Goal: Information Seeking & Learning: Learn about a topic

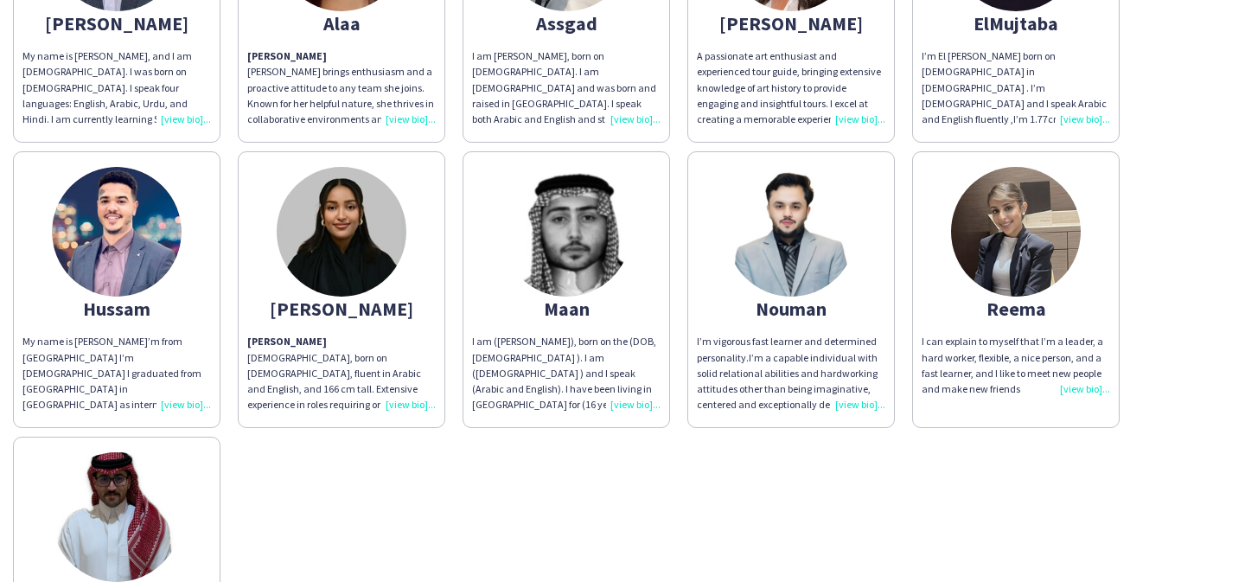
scroll to position [41, 0]
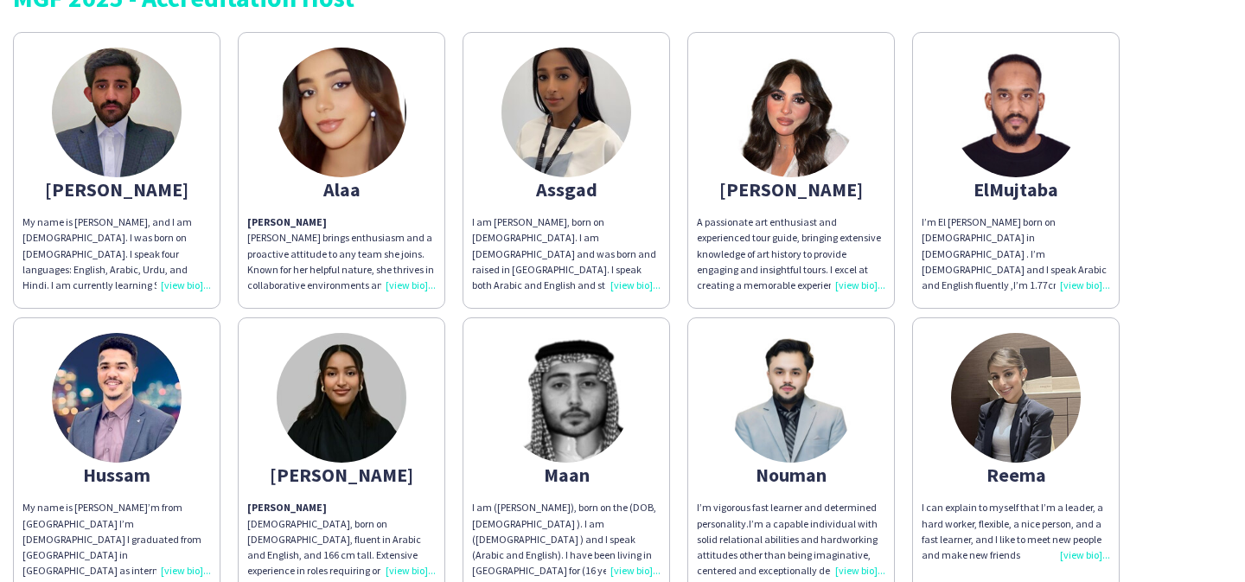
click at [133, 211] on app-share-pages-crew-card "[PERSON_NAME] My name is [PERSON_NAME], and I am [DEMOGRAPHIC_DATA]. I was born…" at bounding box center [116, 170] width 207 height 277
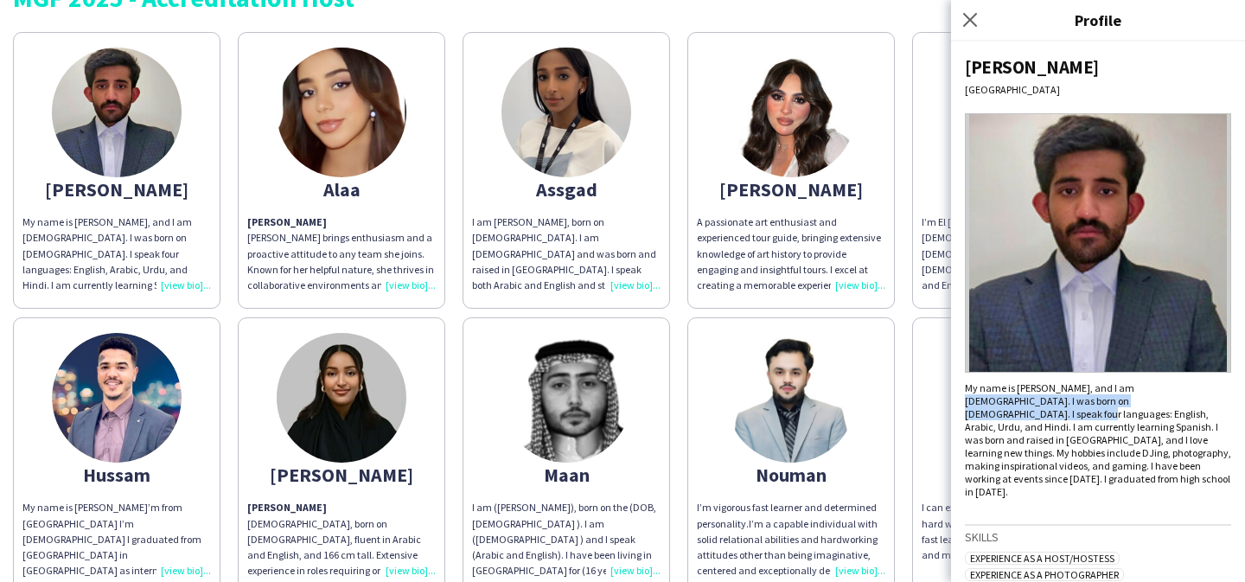
drag, startPoint x: 1117, startPoint y: 386, endPoint x: 1152, endPoint y: 398, distance: 37.4
click at [1152, 398] on div "My name is [PERSON_NAME], and I am [DEMOGRAPHIC_DATA]. I was born on [DEMOGRAPH…" at bounding box center [1098, 439] width 266 height 117
click at [1155, 398] on div "My name is [PERSON_NAME], and I am [DEMOGRAPHIC_DATA]. I was born on [DEMOGRAPH…" at bounding box center [1098, 439] width 266 height 117
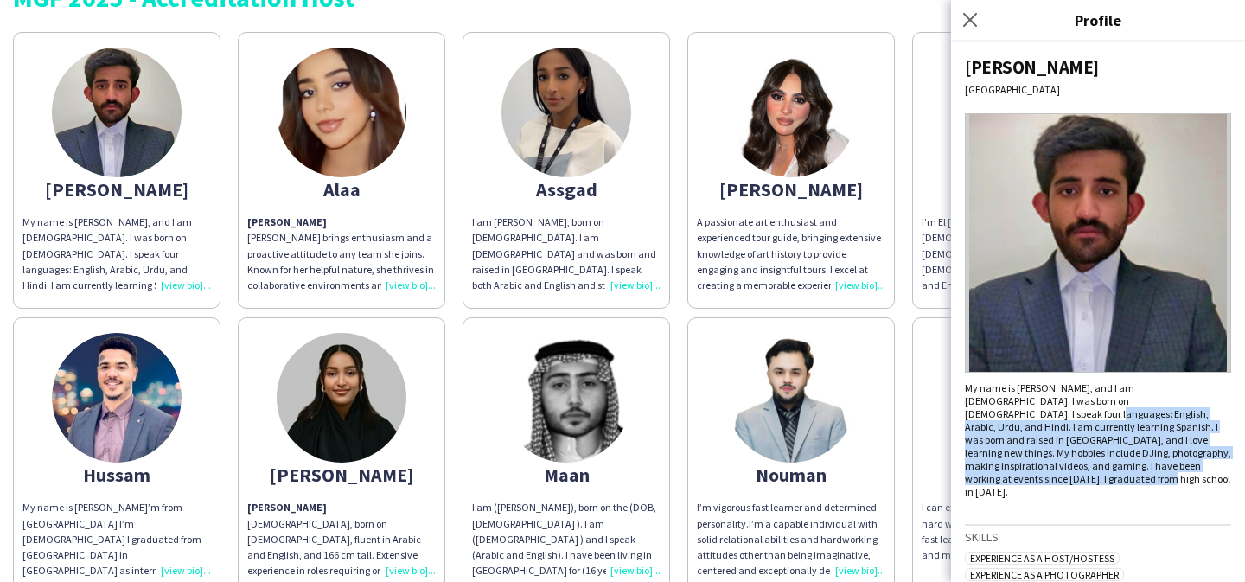
drag, startPoint x: 1170, startPoint y: 399, endPoint x: 1224, endPoint y: 467, distance: 86.1
click at [1224, 467] on div "[PERSON_NAME] My name is [PERSON_NAME], and I am [DEMOGRAPHIC_DATA]. I was born…" at bounding box center [1098, 311] width 294 height 540
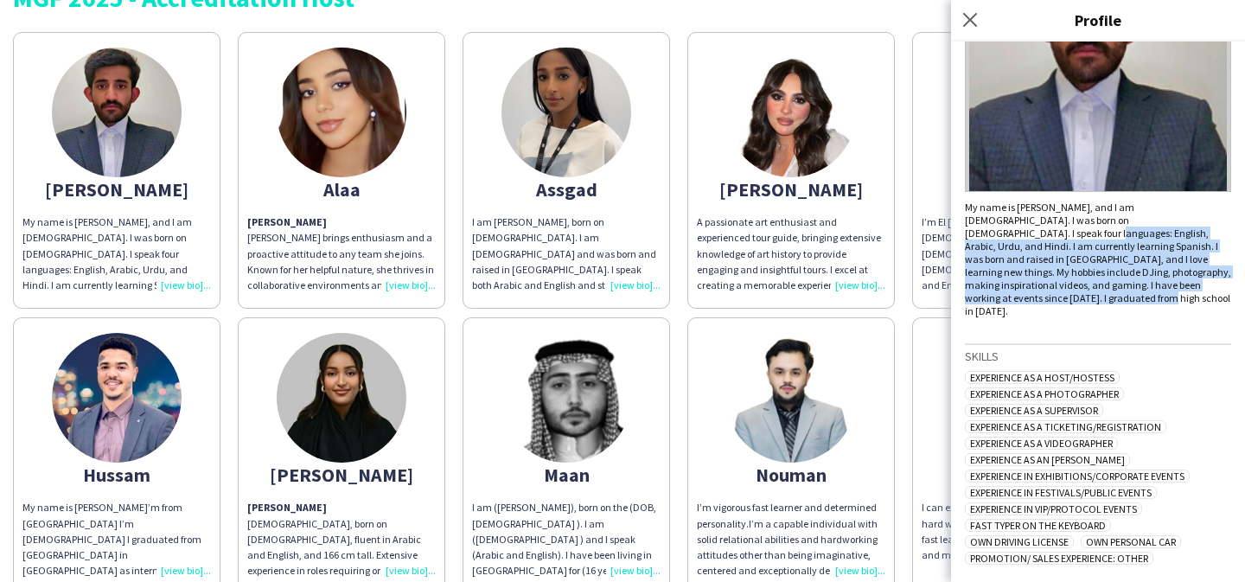
scroll to position [192, 0]
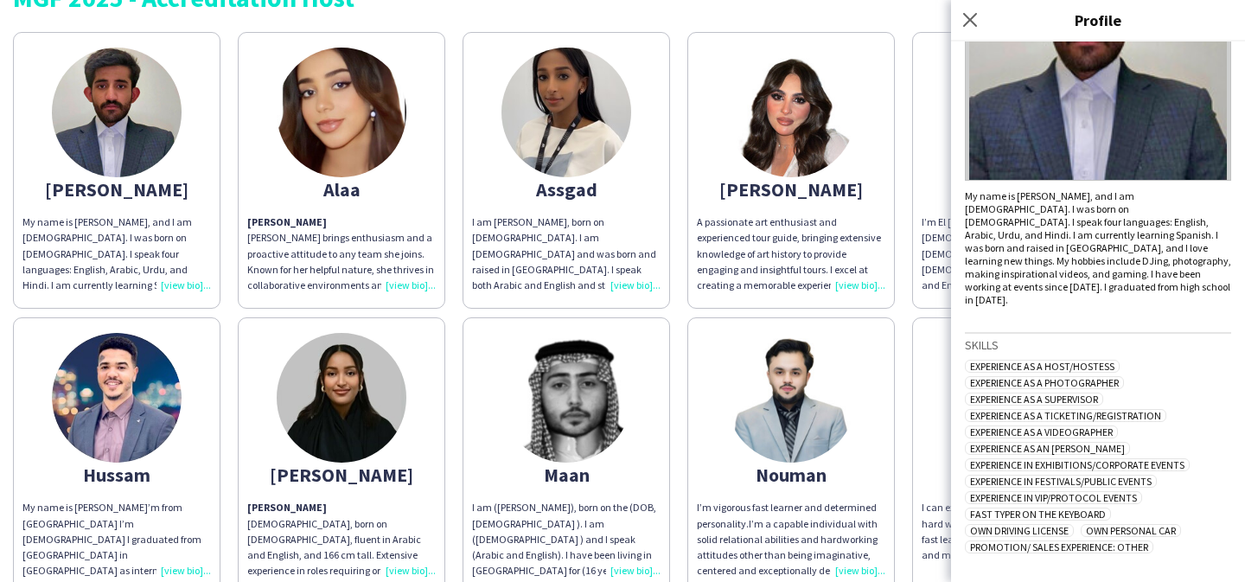
click at [1111, 409] on span "Experience as a Ticketing/Registration" at bounding box center [1065, 415] width 201 height 13
drag, startPoint x: 984, startPoint y: 386, endPoint x: 1107, endPoint y: 389, distance: 122.8
click at [1107, 409] on span "Experience as a Ticketing/Registration" at bounding box center [1065, 415] width 201 height 13
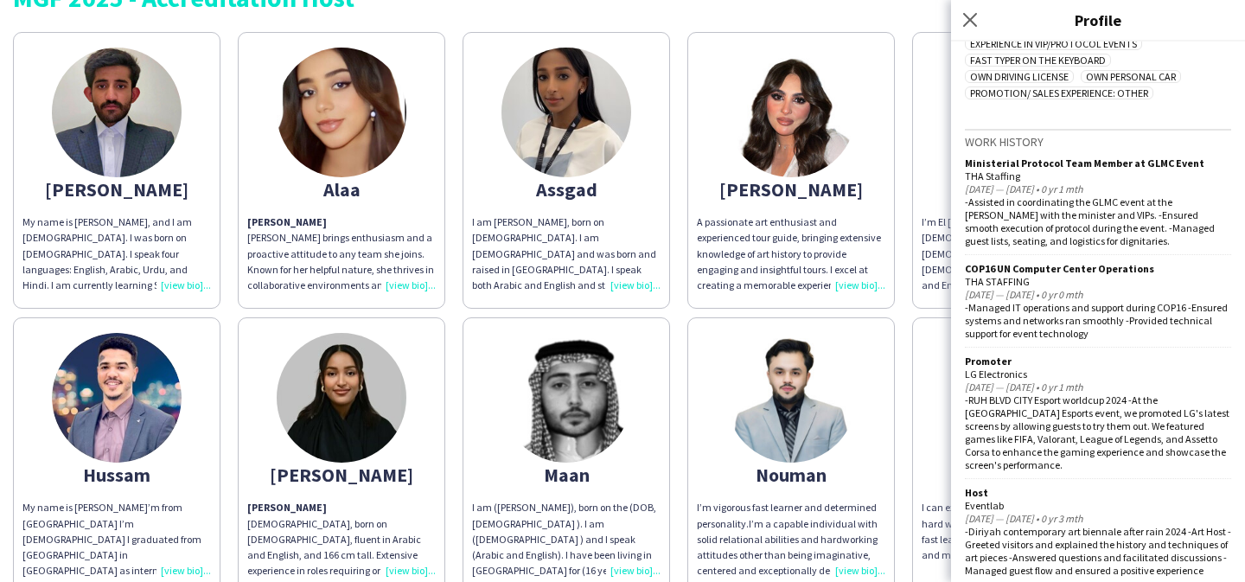
scroll to position [646, 0]
drag, startPoint x: 992, startPoint y: 373, endPoint x: 1168, endPoint y: 381, distance: 175.7
click at [1168, 392] on div "-RUH BLVD CITY Esport worldcup 2024 -At the [GEOGRAPHIC_DATA] Esports event, we…" at bounding box center [1098, 431] width 266 height 78
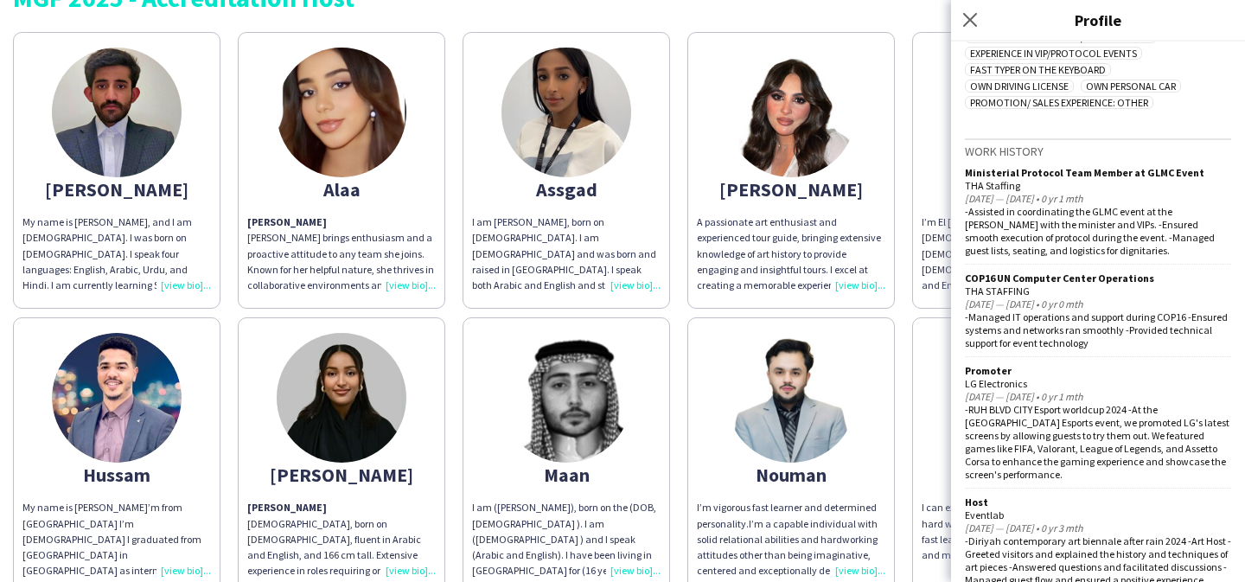
scroll to position [634, 0]
click at [366, 182] on div "Alaa" at bounding box center [341, 190] width 188 height 16
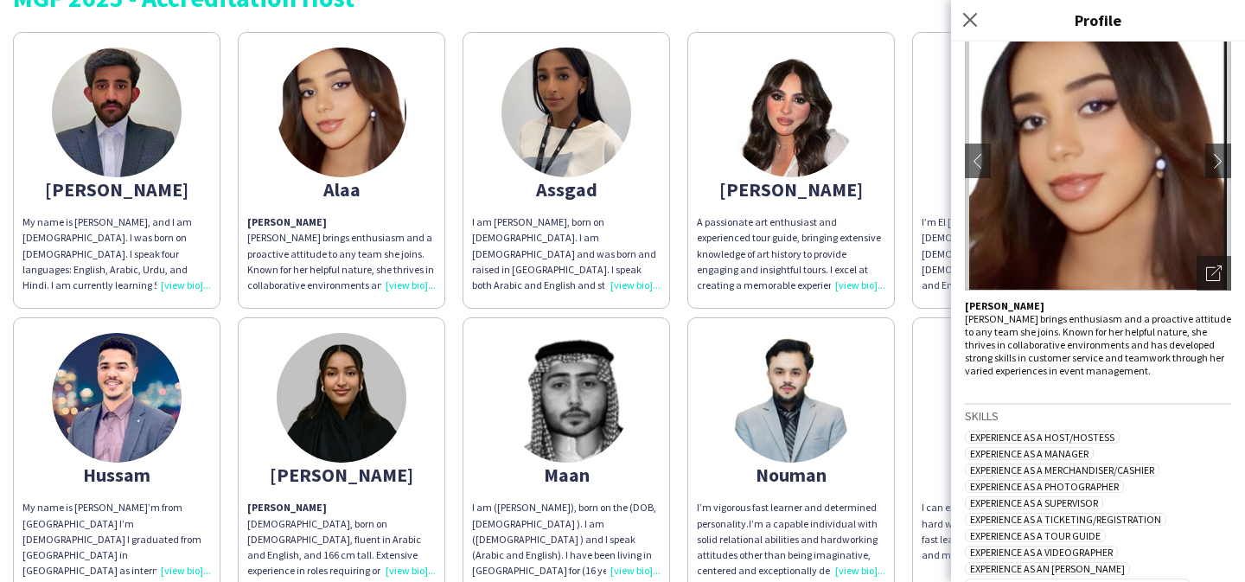
scroll to position [0, 0]
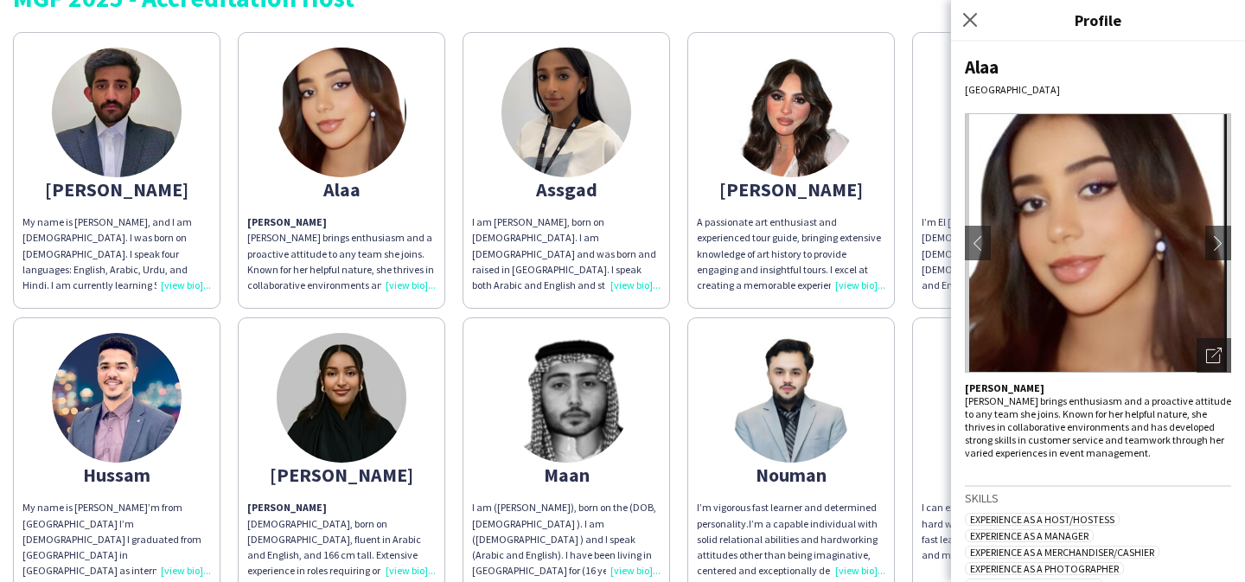
click at [554, 225] on div "I am [PERSON_NAME], born on [DEMOGRAPHIC_DATA]. I am [DEMOGRAPHIC_DATA] and was…" at bounding box center [566, 253] width 188 height 79
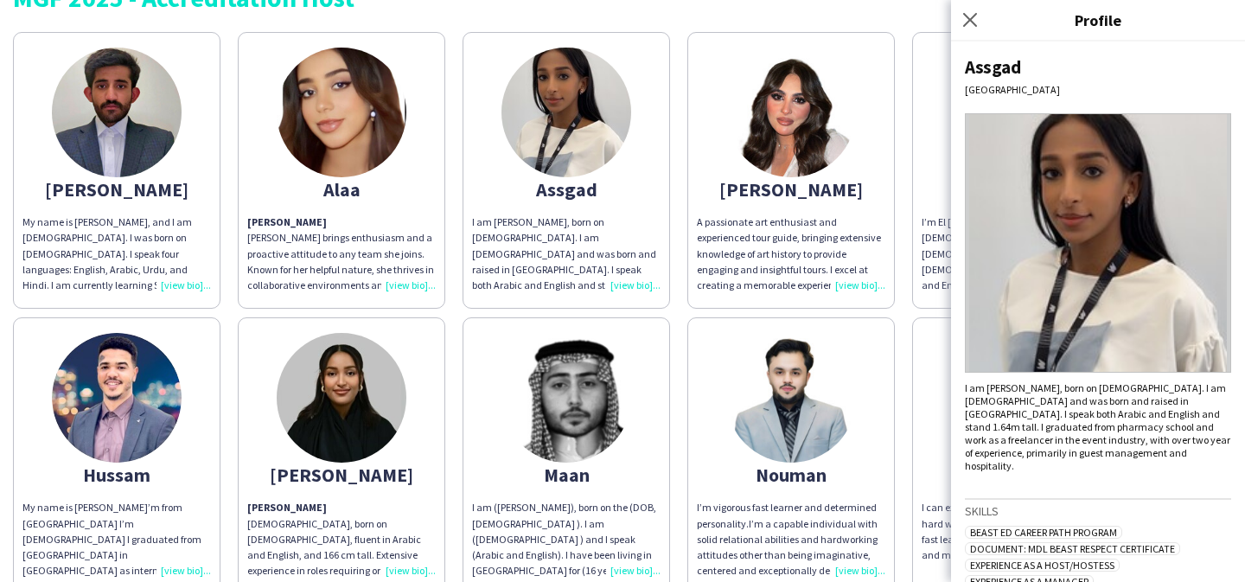
click at [1016, 464] on div "Assgad [GEOGRAPHIC_DATA] I am [PERSON_NAME], born on [DEMOGRAPHIC_DATA]. I am […" at bounding box center [1098, 311] width 294 height 540
click at [1060, 462] on div "Assgad [GEOGRAPHIC_DATA] I am [PERSON_NAME], born on [DEMOGRAPHIC_DATA]. I am […" at bounding box center [1098, 311] width 294 height 540
click at [1094, 443] on div "I am [PERSON_NAME], born on [DEMOGRAPHIC_DATA]. I am [DEMOGRAPHIC_DATA] and was…" at bounding box center [1098, 426] width 266 height 91
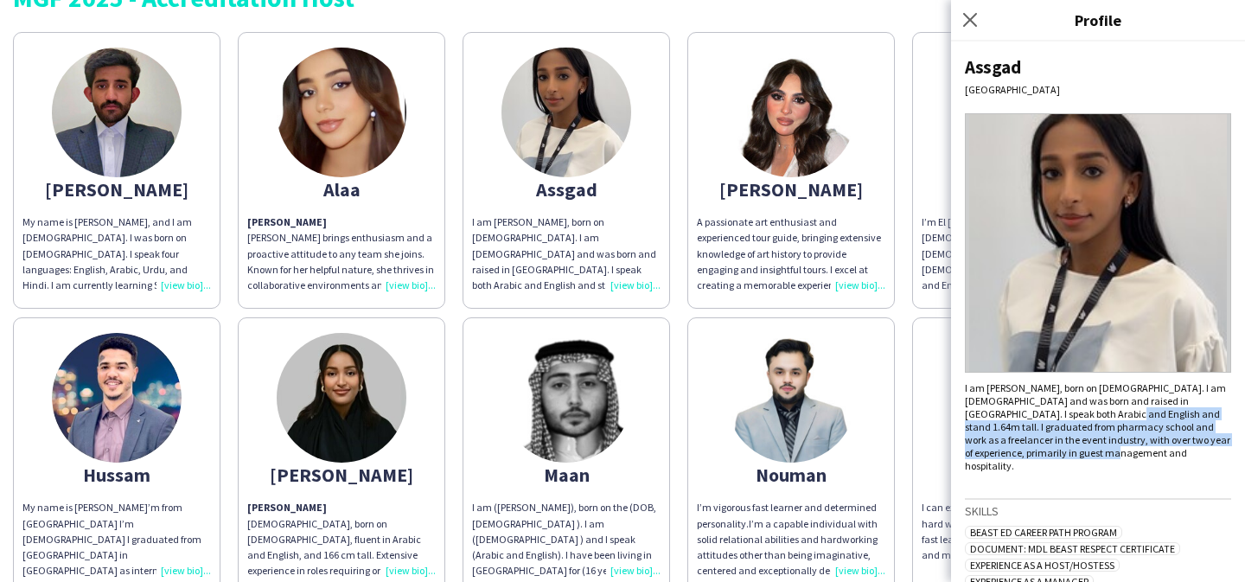
drag, startPoint x: 1113, startPoint y: 453, endPoint x: 1095, endPoint y: 415, distance: 42.1
click at [1095, 415] on div "I am [PERSON_NAME], born on [DEMOGRAPHIC_DATA]. I am [DEMOGRAPHIC_DATA] and was…" at bounding box center [1098, 426] width 266 height 91
click at [1095, 416] on div "I am [PERSON_NAME], born on [DEMOGRAPHIC_DATA]. I am [DEMOGRAPHIC_DATA] and was…" at bounding box center [1098, 426] width 266 height 91
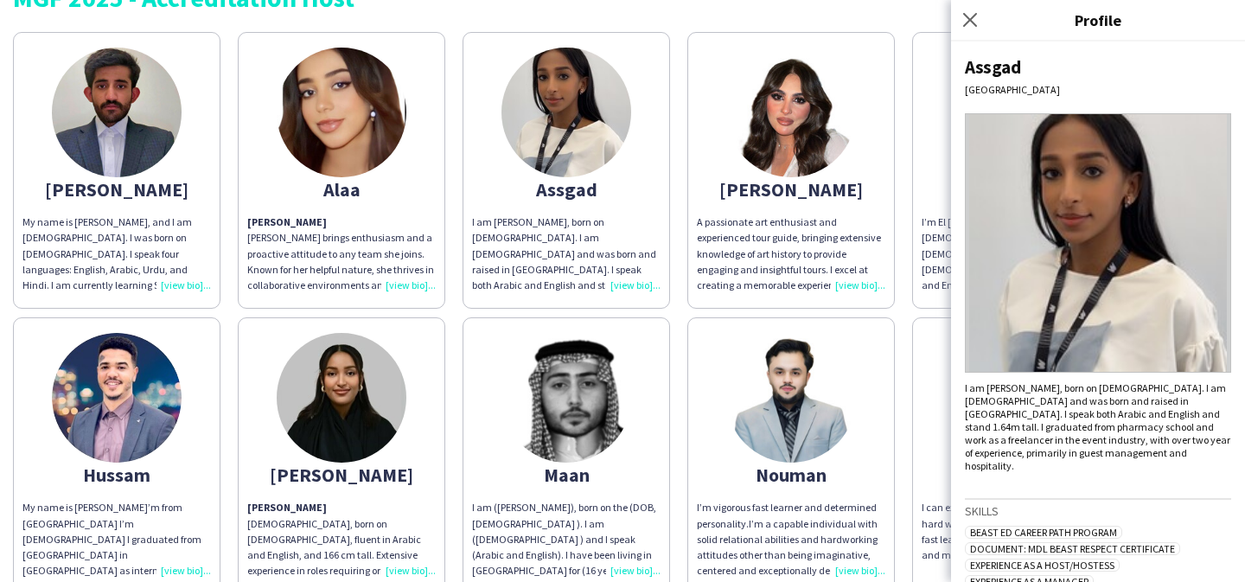
click at [1115, 393] on div "I am [PERSON_NAME], born on [DEMOGRAPHIC_DATA]. I am [DEMOGRAPHIC_DATA] and was…" at bounding box center [1098, 426] width 266 height 91
click at [1025, 390] on div "I am [PERSON_NAME], born on [DEMOGRAPHIC_DATA]. I am [DEMOGRAPHIC_DATA] and was…" at bounding box center [1098, 426] width 266 height 91
click at [1000, 384] on div "I am [PERSON_NAME], born on [DEMOGRAPHIC_DATA]. I am [DEMOGRAPHIC_DATA] and was…" at bounding box center [1098, 426] width 266 height 91
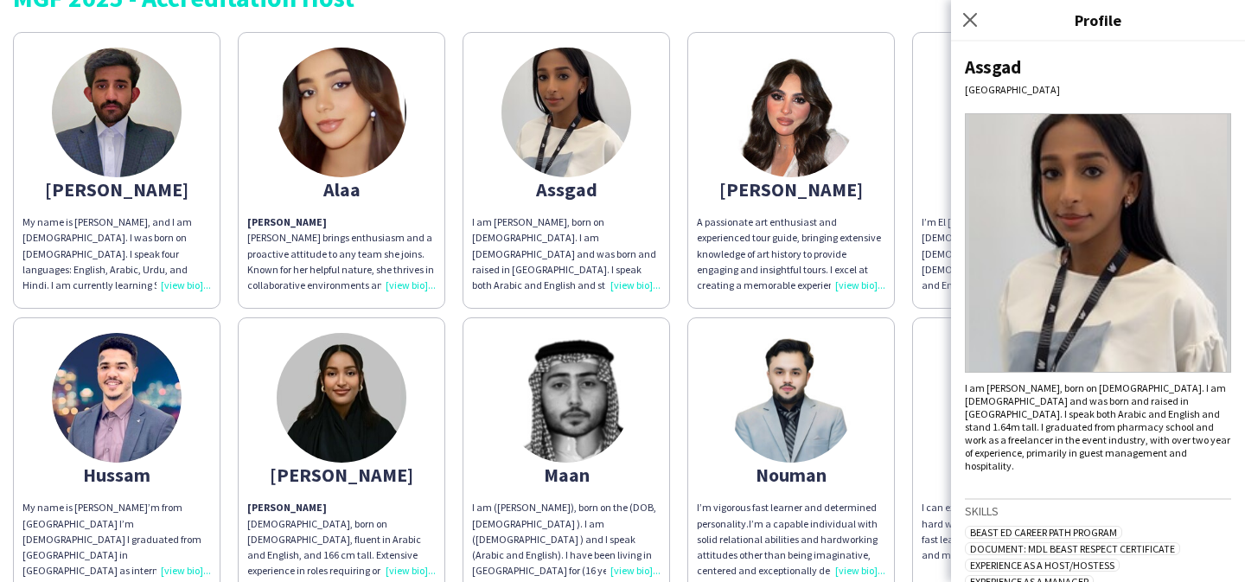
click at [1000, 384] on div "I am [PERSON_NAME], born on [DEMOGRAPHIC_DATA]. I am [DEMOGRAPHIC_DATA] and was…" at bounding box center [1098, 426] width 266 height 91
click at [1044, 384] on div "I am [PERSON_NAME], born on [DEMOGRAPHIC_DATA]. I am [DEMOGRAPHIC_DATA] and was…" at bounding box center [1098, 426] width 266 height 91
click at [1074, 384] on div "I am [PERSON_NAME], born on [DEMOGRAPHIC_DATA]. I am [DEMOGRAPHIC_DATA] and was…" at bounding box center [1098, 426] width 266 height 91
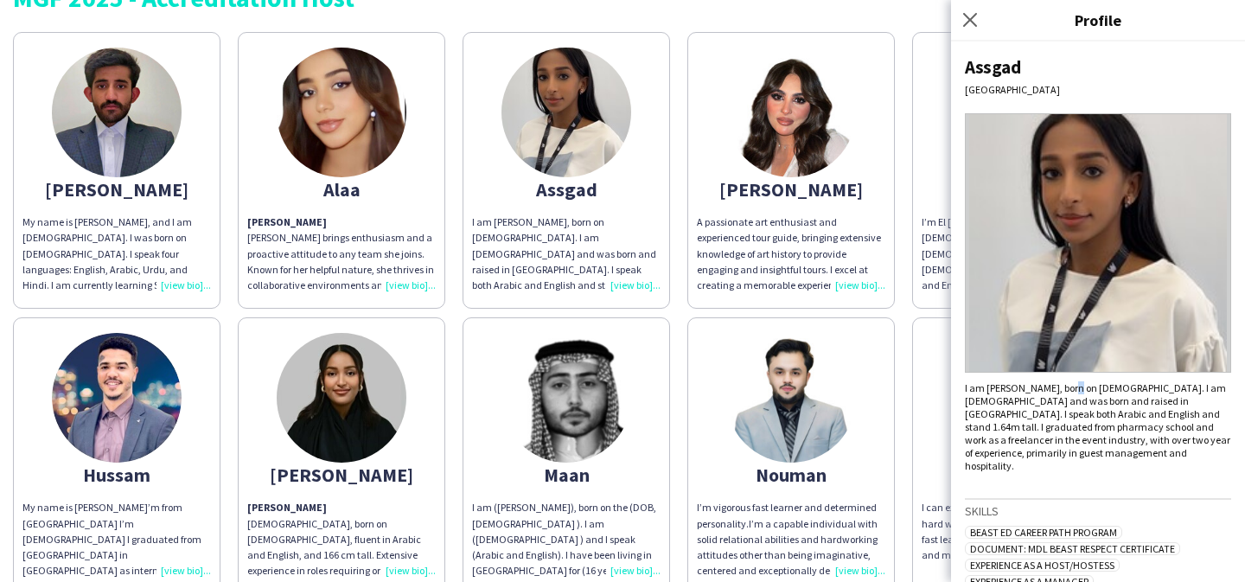
click at [1110, 387] on div "I am [PERSON_NAME], born on [DEMOGRAPHIC_DATA]. I am [DEMOGRAPHIC_DATA] and was…" at bounding box center [1098, 426] width 266 height 91
click at [1150, 392] on div "I am [PERSON_NAME], born on [DEMOGRAPHIC_DATA]. I am [DEMOGRAPHIC_DATA] and was…" at bounding box center [1098, 426] width 266 height 91
click at [1181, 388] on div "I am [PERSON_NAME], born on [DEMOGRAPHIC_DATA]. I am [DEMOGRAPHIC_DATA] and was…" at bounding box center [1098, 426] width 266 height 91
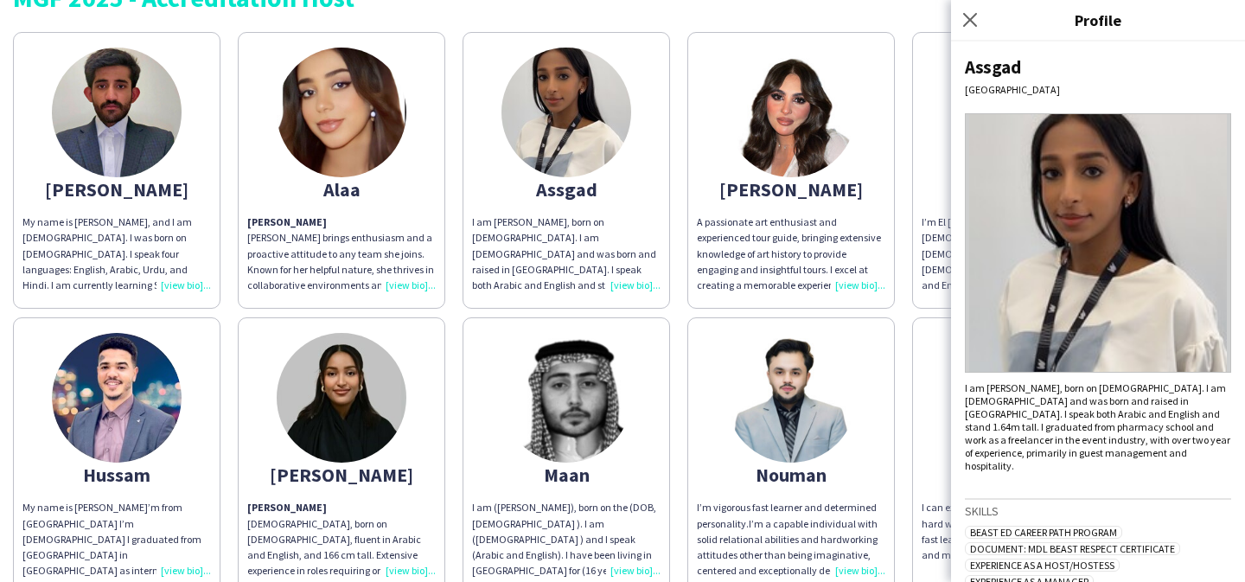
click at [1181, 388] on div "I am [PERSON_NAME], born on [DEMOGRAPHIC_DATA]. I am [DEMOGRAPHIC_DATA] and was…" at bounding box center [1098, 426] width 266 height 91
click at [1200, 392] on div "I am [PERSON_NAME], born on [DEMOGRAPHIC_DATA]. I am [DEMOGRAPHIC_DATA] and was…" at bounding box center [1098, 426] width 266 height 91
click at [1014, 395] on div "I am [PERSON_NAME], born on [DEMOGRAPHIC_DATA]. I am [DEMOGRAPHIC_DATA] and was…" at bounding box center [1098, 426] width 266 height 91
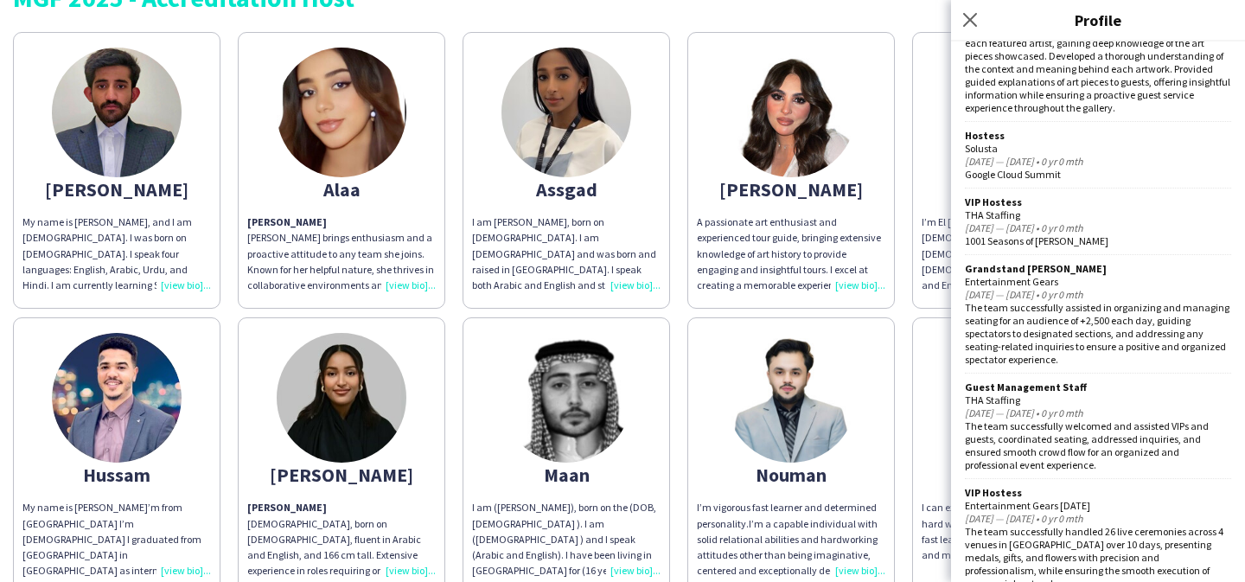
scroll to position [1621, 0]
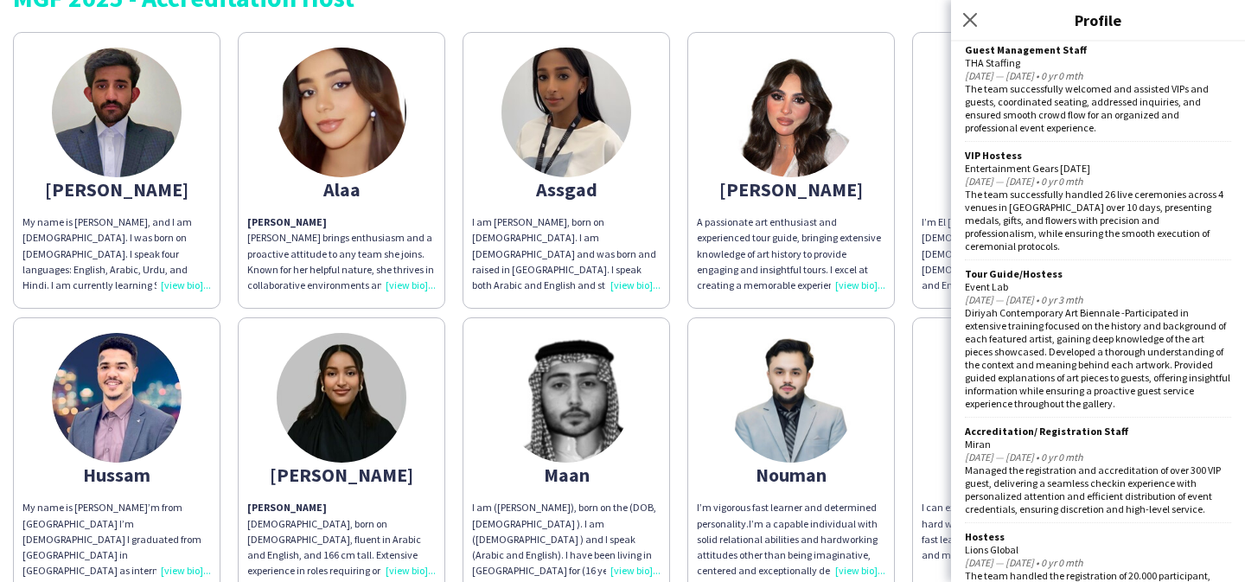
click at [895, 320] on div "[PERSON_NAME] My name is [PERSON_NAME], and I am [DEMOGRAPHIC_DATA]. I was born…" at bounding box center [622, 451] width 1219 height 857
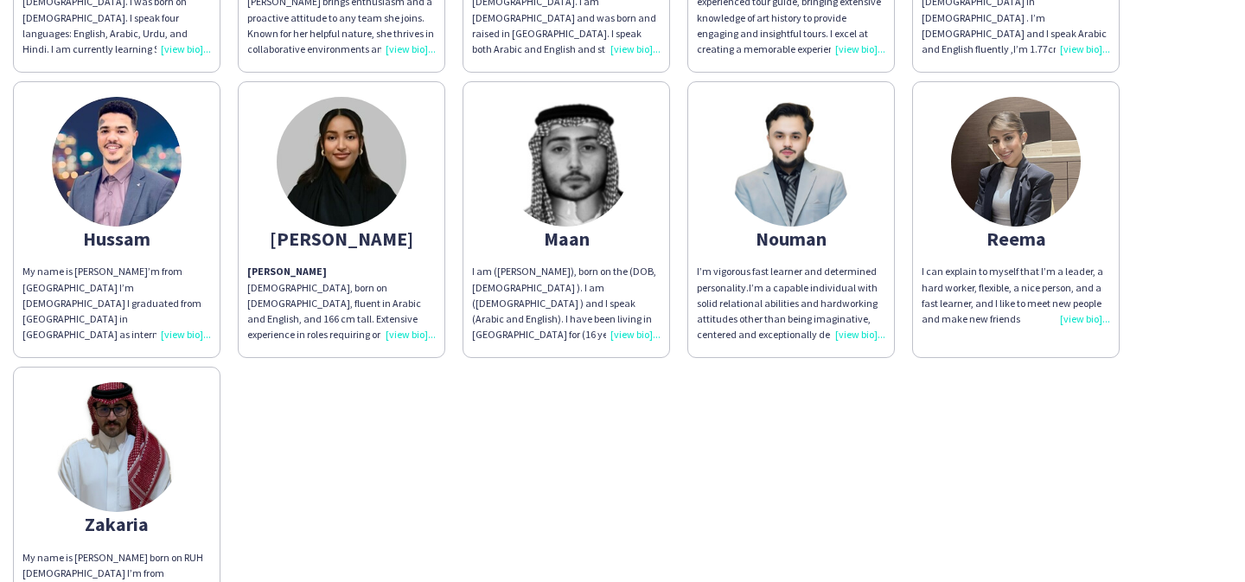
scroll to position [205, 0]
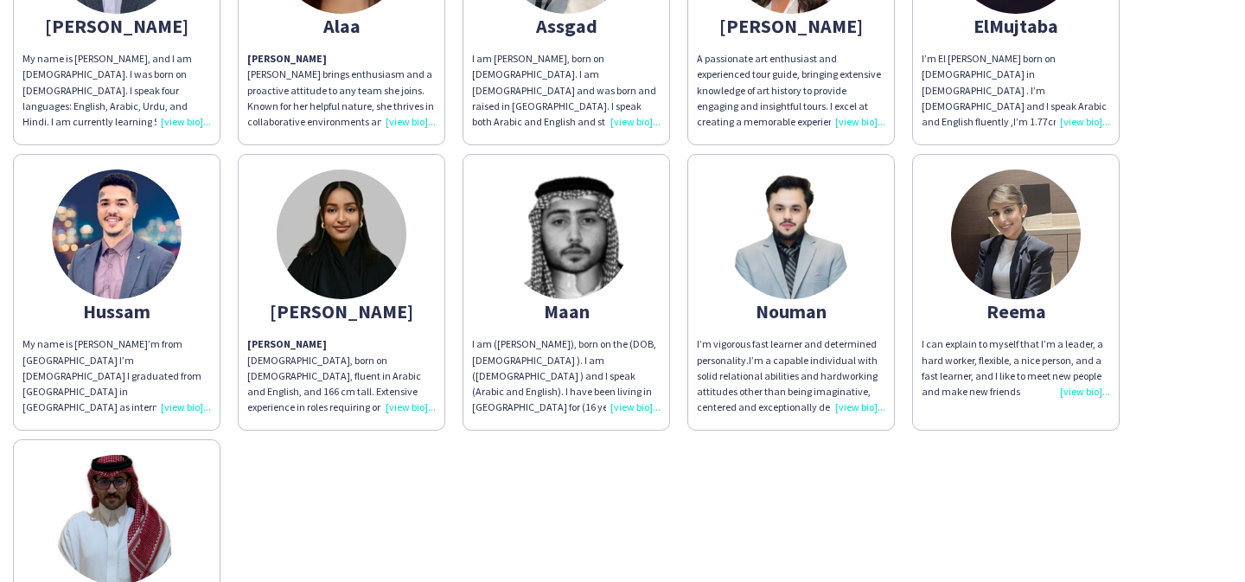
click at [1016, 241] on img at bounding box center [1016, 234] width 130 height 130
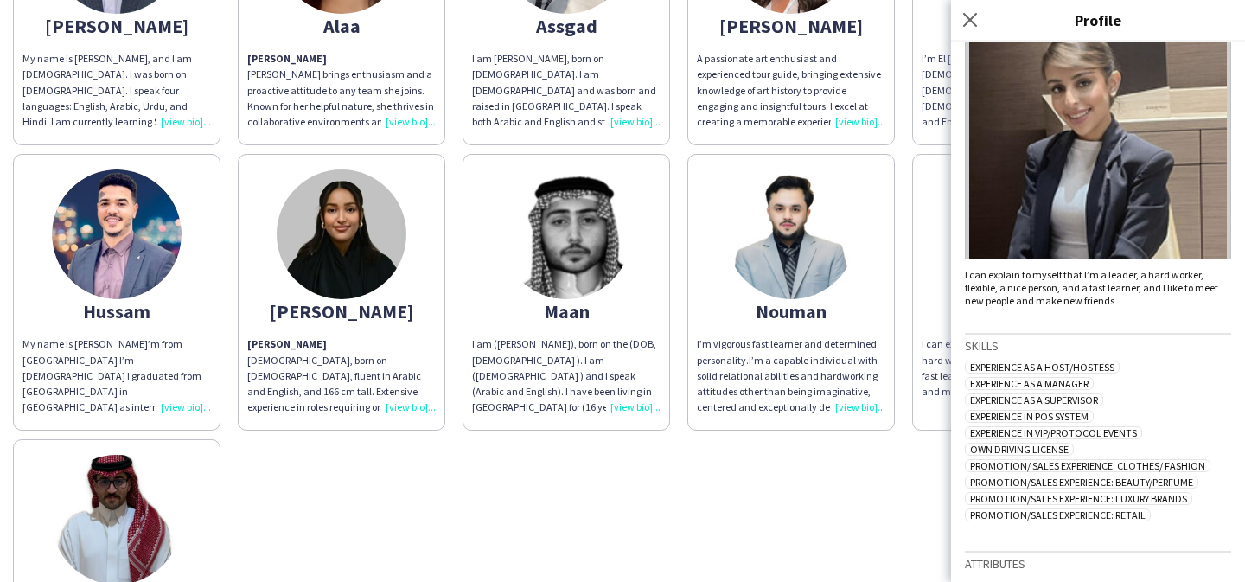
scroll to position [117, 0]
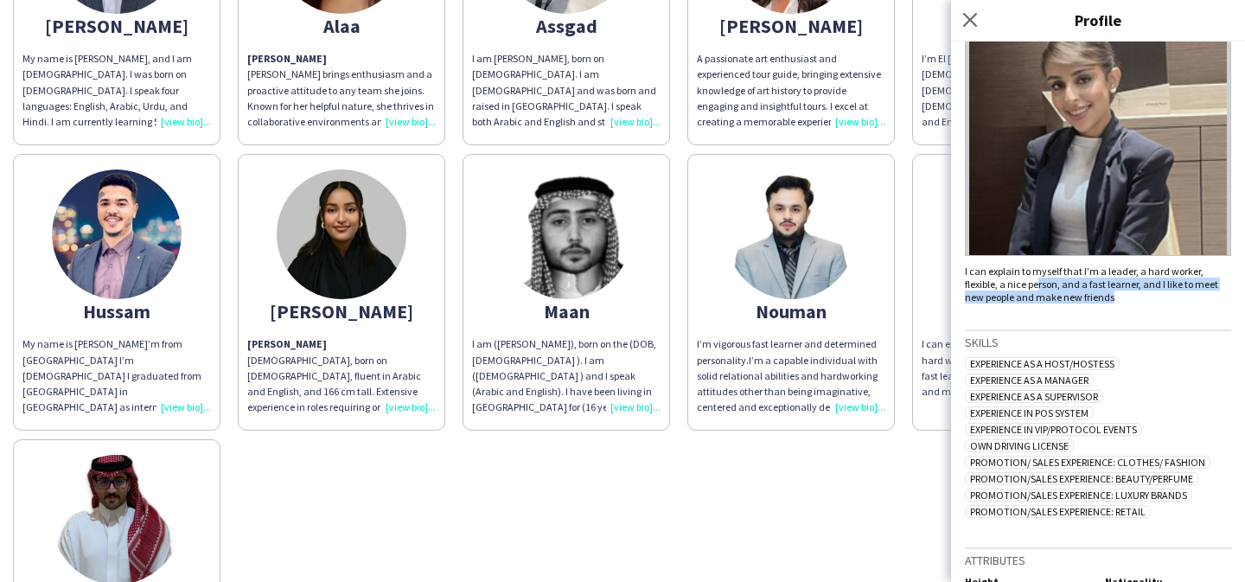
drag, startPoint x: 1038, startPoint y: 284, endPoint x: 1188, endPoint y: 303, distance: 151.5
click at [1188, 303] on p "I can explain to myself that I’m a leader, a hard worker, flexible, a nice pers…" at bounding box center [1098, 283] width 266 height 39
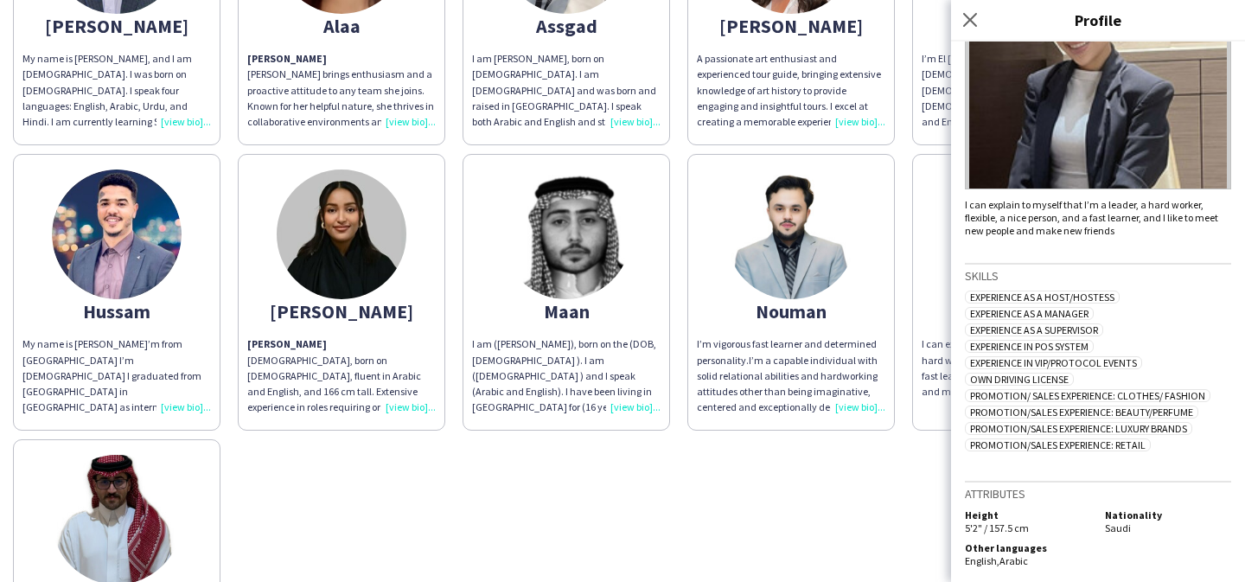
scroll to position [186, 0]
click at [621, 473] on div "[PERSON_NAME] My name is [PERSON_NAME], and I am [DEMOGRAPHIC_DATA]. I was born…" at bounding box center [622, 288] width 1219 height 857
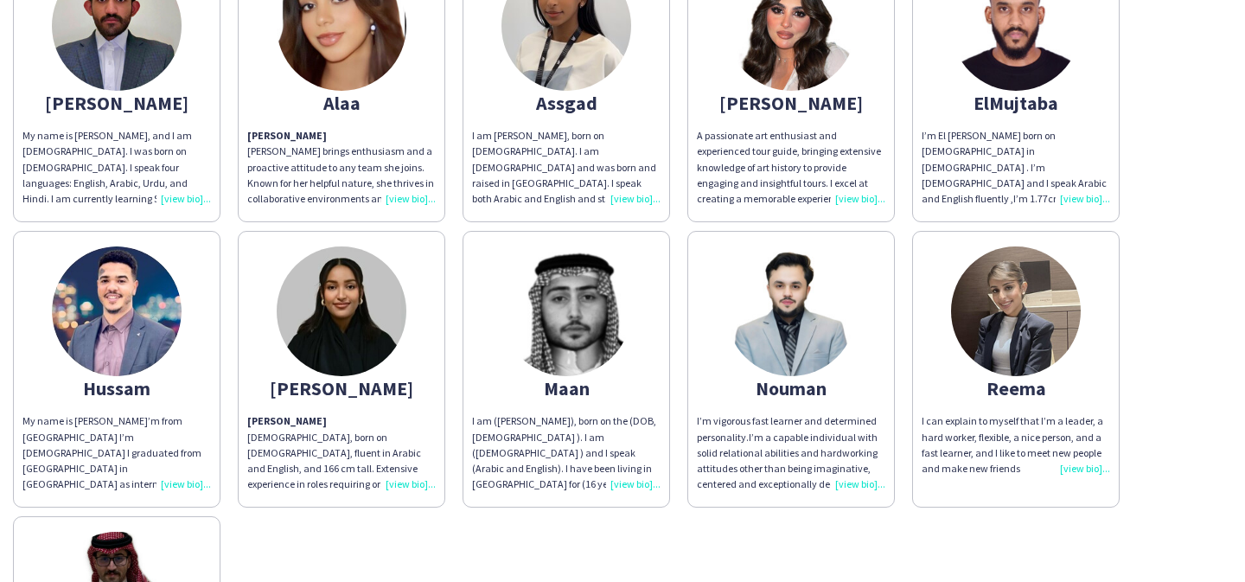
scroll to position [417, 0]
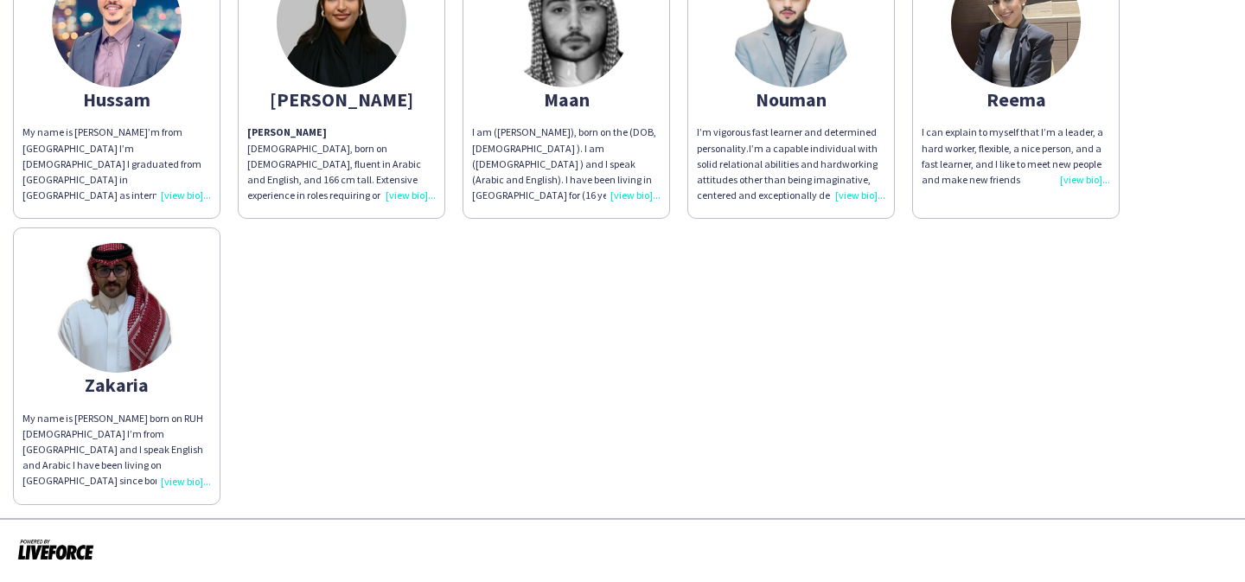
click at [94, 330] on img at bounding box center [117, 308] width 130 height 130
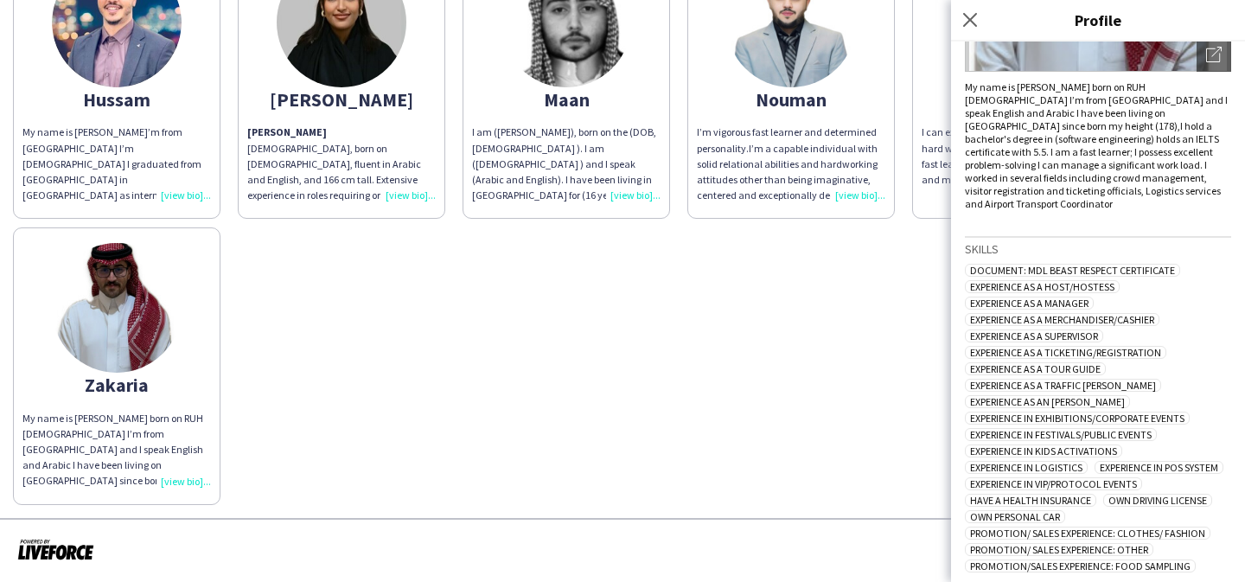
scroll to position [0, 0]
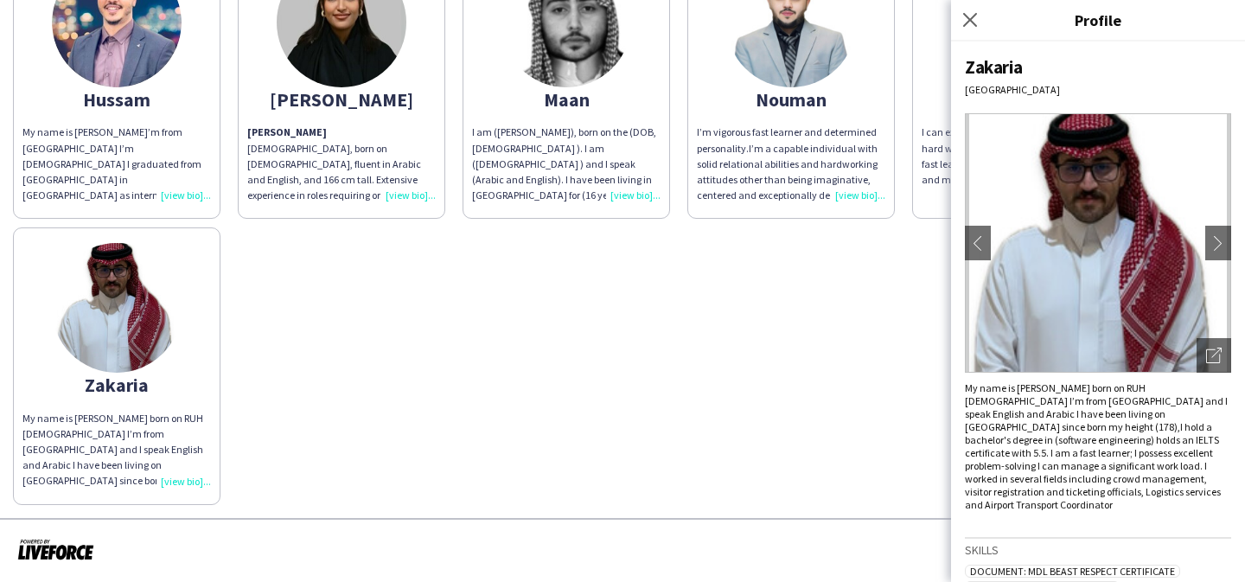
click at [760, 363] on div "[PERSON_NAME] My name is [PERSON_NAME], and I am [DEMOGRAPHIC_DATA]. I was born…" at bounding box center [622, 76] width 1219 height 857
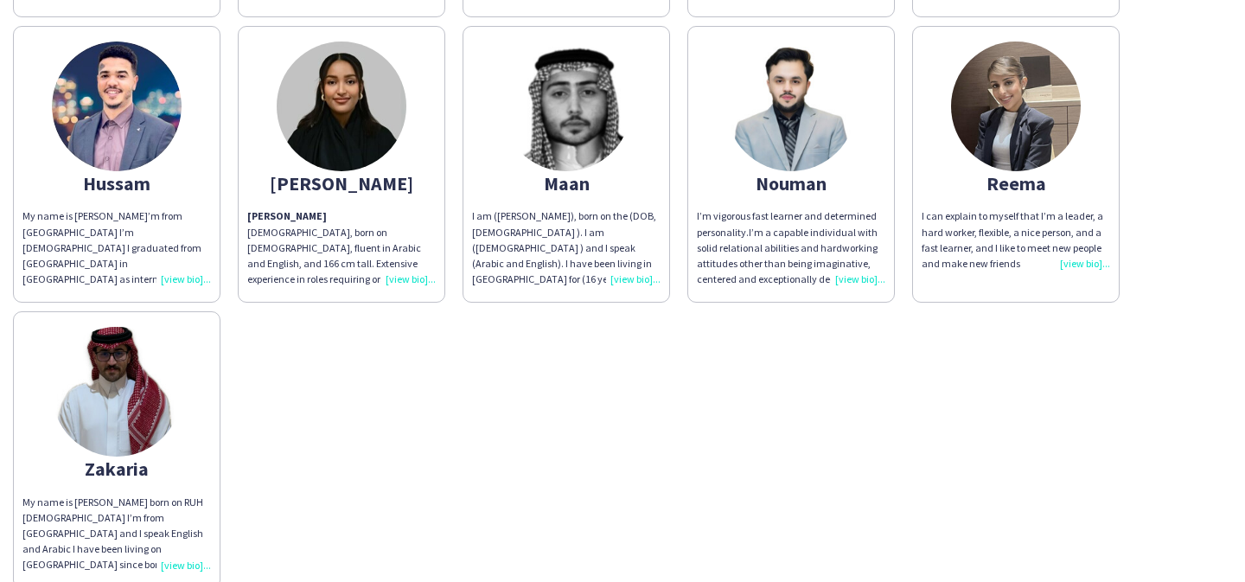
scroll to position [324, 0]
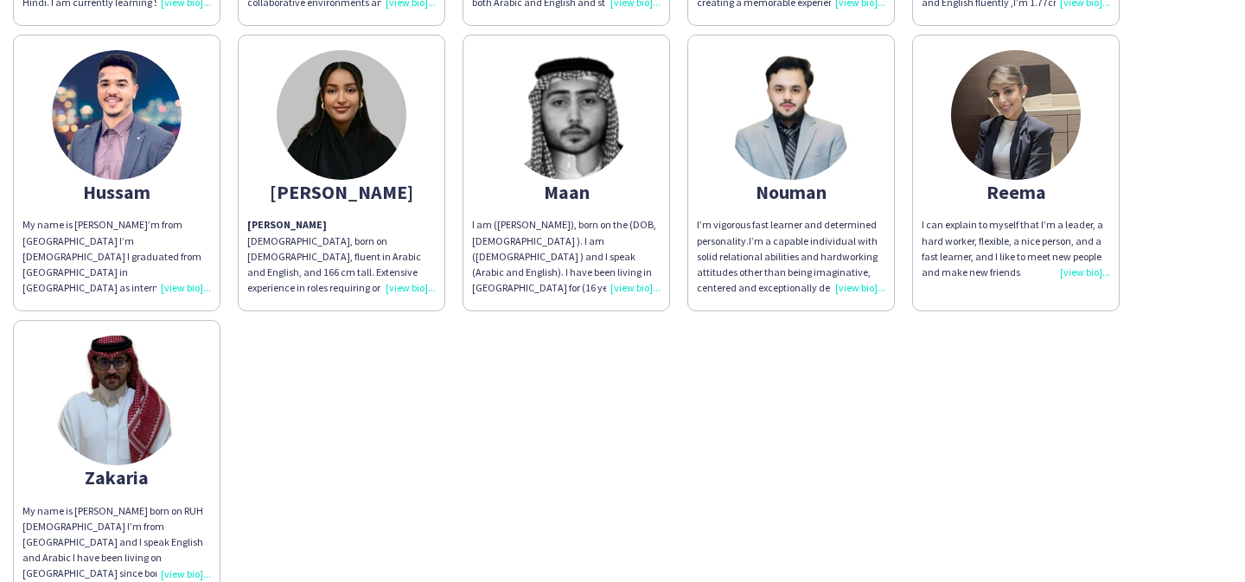
click at [521, 217] on div "I am ([PERSON_NAME]), born on the (DOB, [DEMOGRAPHIC_DATA] ). I am ([DEMOGRAPHI…" at bounding box center [566, 256] width 188 height 79
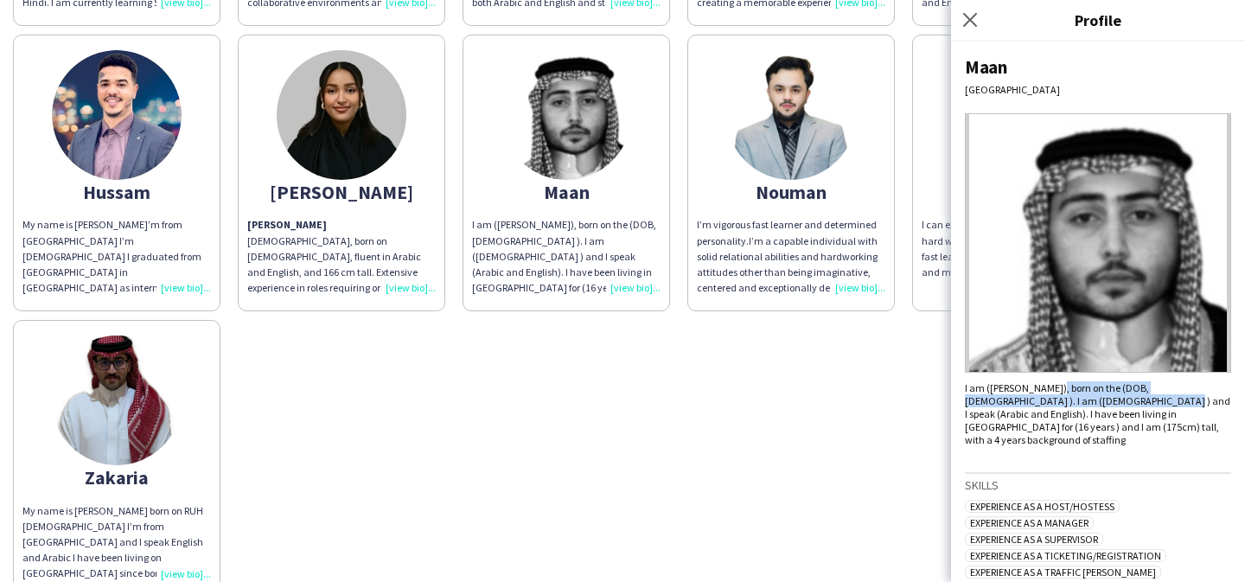
drag, startPoint x: 1048, startPoint y: 385, endPoint x: 1103, endPoint y: 404, distance: 58.2
click at [1103, 404] on div "I am ([PERSON_NAME]), born on the (DOB, [DEMOGRAPHIC_DATA] ). I am ([DEMOGRAPHI…" at bounding box center [1098, 413] width 266 height 65
click at [1127, 436] on div "[PERSON_NAME] I am ([PERSON_NAME]), born on the (DOB, [DEMOGRAPHIC_DATA] ). I a…" at bounding box center [1098, 311] width 294 height 540
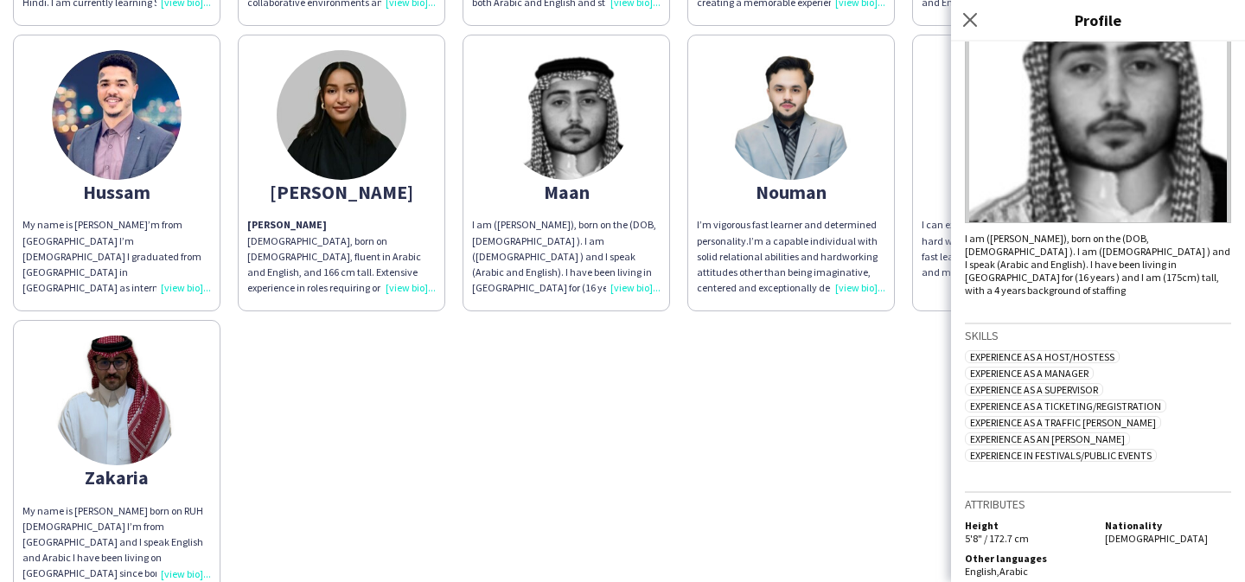
scroll to position [149, 0]
drag, startPoint x: 1041, startPoint y: 394, endPoint x: 1216, endPoint y: 397, distance: 174.6
click at [1216, 397] on div "Experience as a Host/Hostess Experience as a Manager Experience as a Supervisor…" at bounding box center [1098, 408] width 266 height 115
click at [1205, 355] on div "Experience as a Host/Hostess Experience as a Manager Experience as a Supervisor…" at bounding box center [1098, 408] width 266 height 115
click at [671, 404] on div "[PERSON_NAME] My name is [PERSON_NAME], and I am [DEMOGRAPHIC_DATA]. I was born…" at bounding box center [622, 169] width 1219 height 857
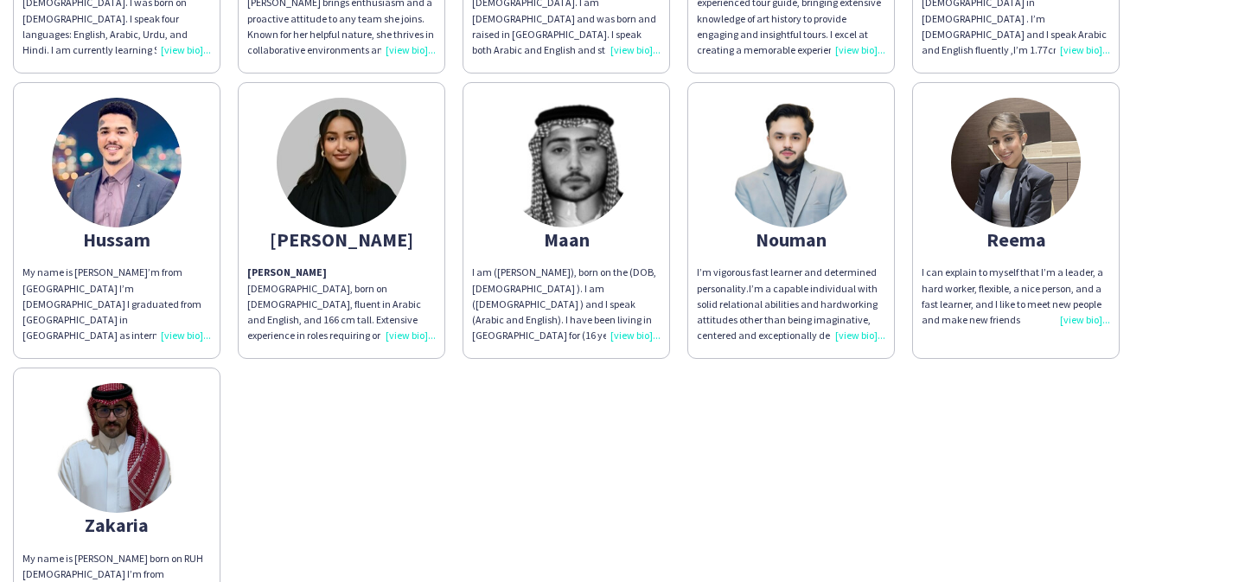
scroll to position [246, 0]
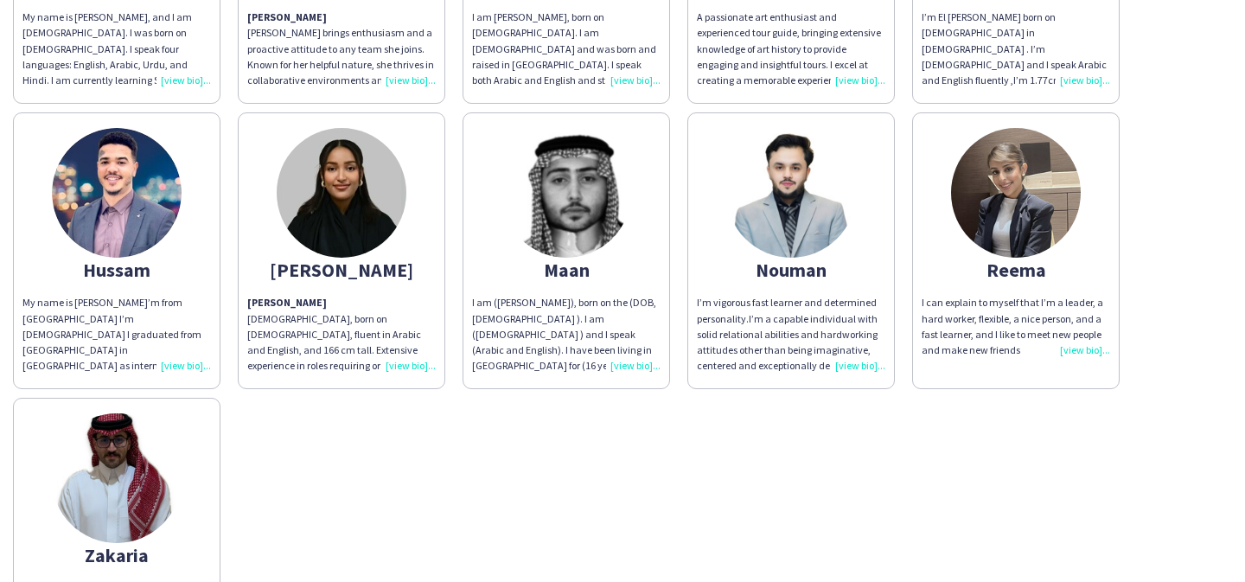
click at [331, 315] on p "[PERSON_NAME], born on [DEMOGRAPHIC_DATA], fluent in Arabic and English, and 16…" at bounding box center [341, 334] width 188 height 79
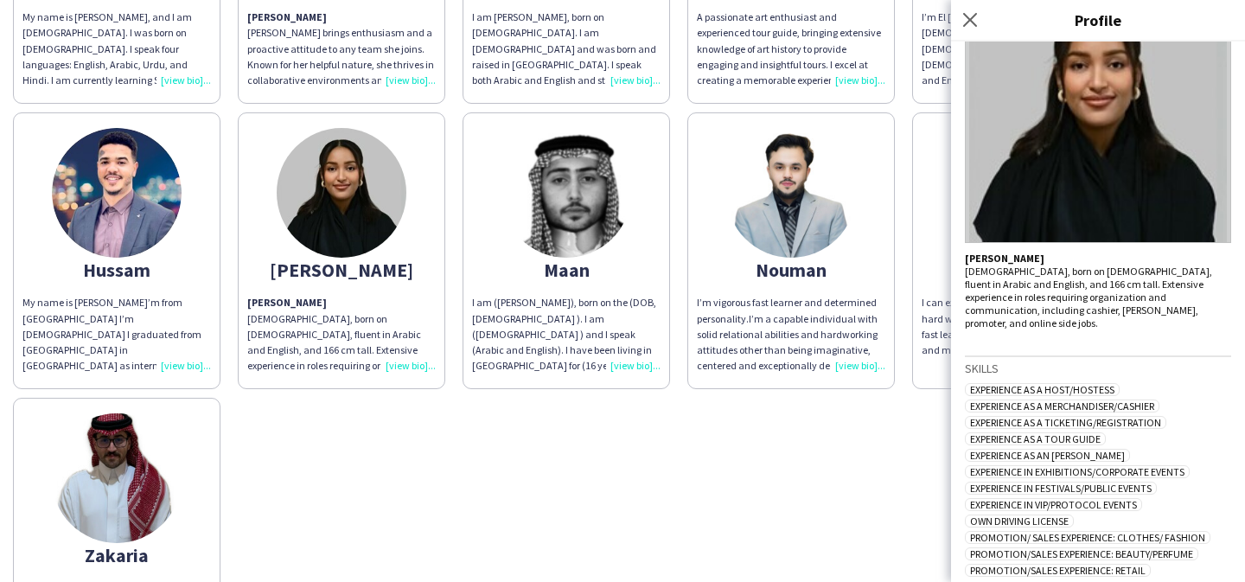
scroll to position [131, 0]
drag, startPoint x: 1060, startPoint y: 404, endPoint x: 1150, endPoint y: 404, distance: 89.9
click at [1150, 414] on span "Experience as a Ticketing/Registration" at bounding box center [1065, 420] width 201 height 13
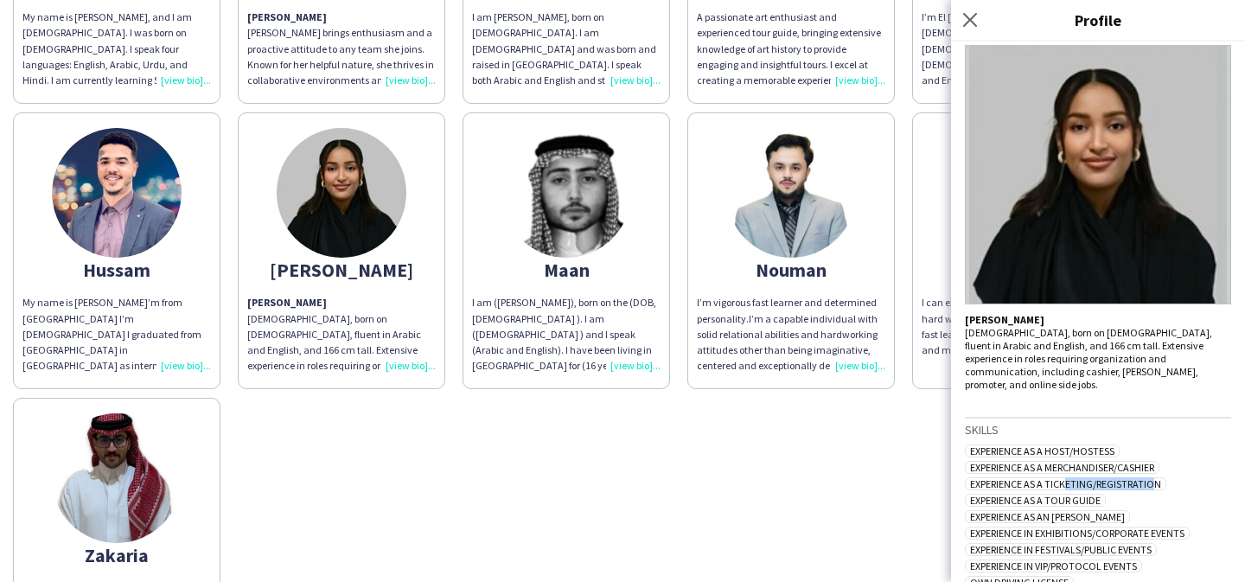
scroll to position [62, 0]
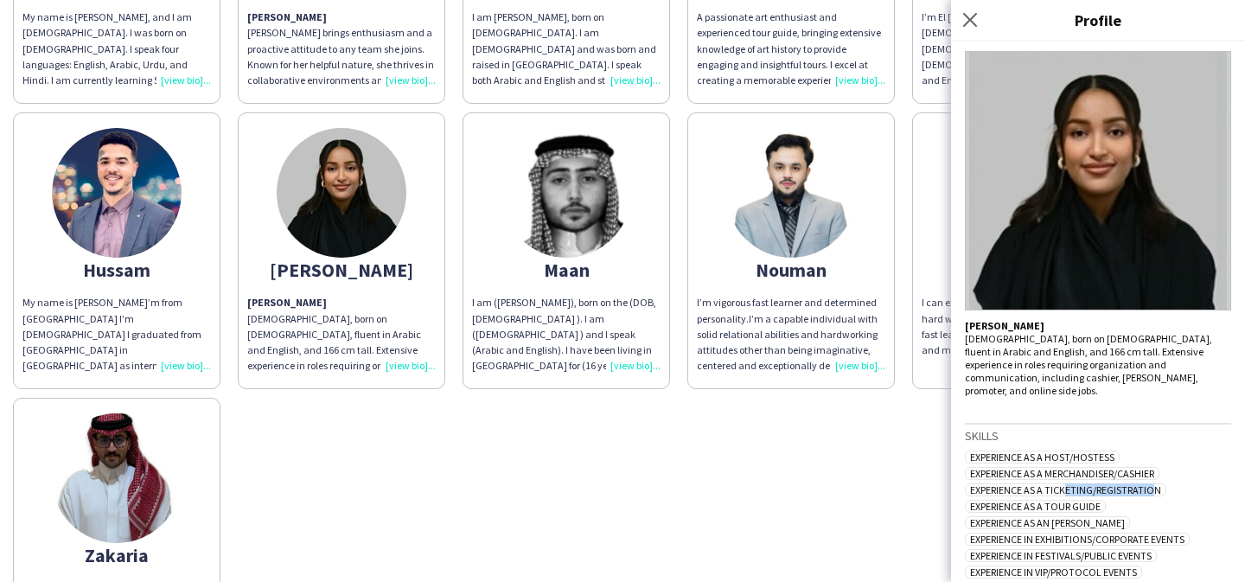
click at [555, 503] on div "[PERSON_NAME] My name is [PERSON_NAME], and I am [DEMOGRAPHIC_DATA]. I was born…" at bounding box center [622, 246] width 1219 height 857
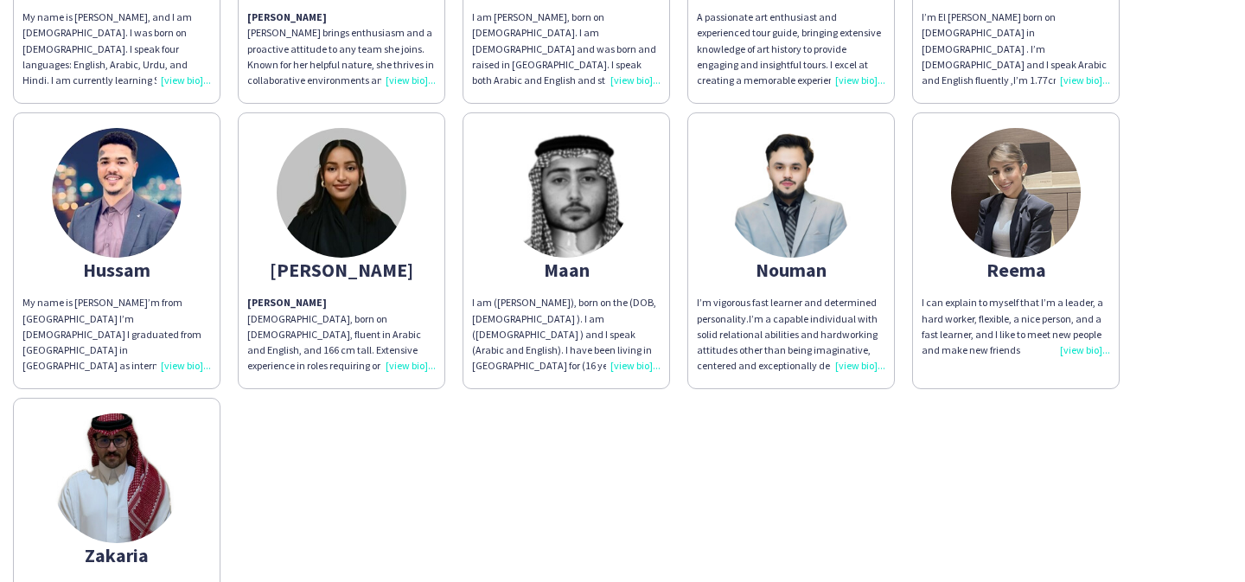
scroll to position [219, 0]
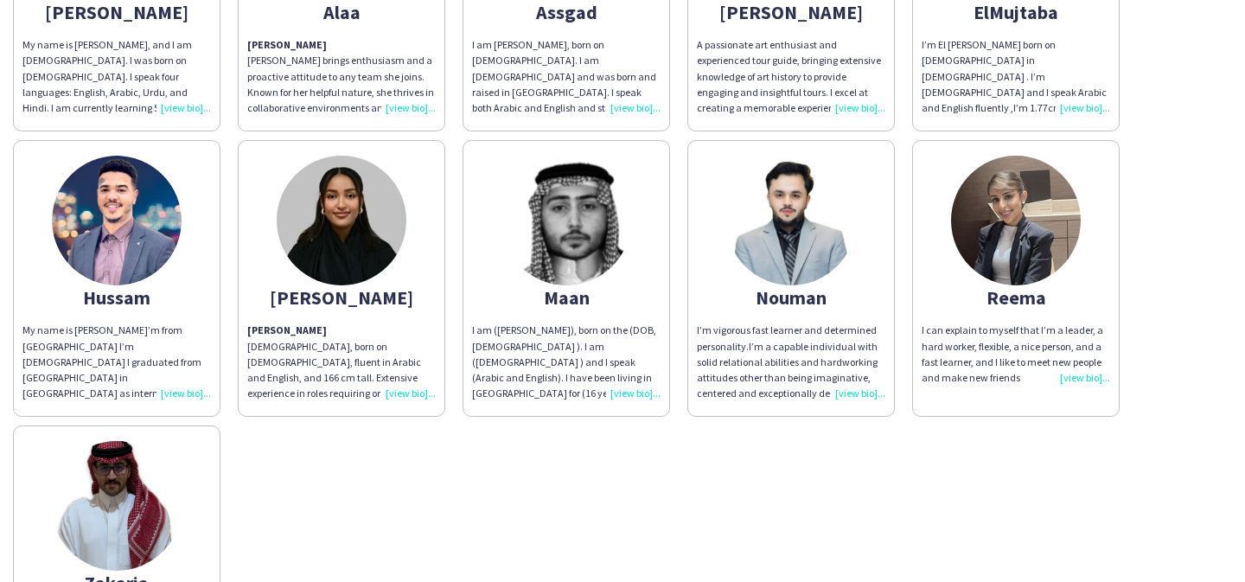
click at [137, 321] on app-share-pages-crew-card "[PERSON_NAME] My name is [PERSON_NAME]’m from [GEOGRAPHIC_DATA] I’m [DEMOGRAPHI…" at bounding box center [116, 278] width 207 height 277
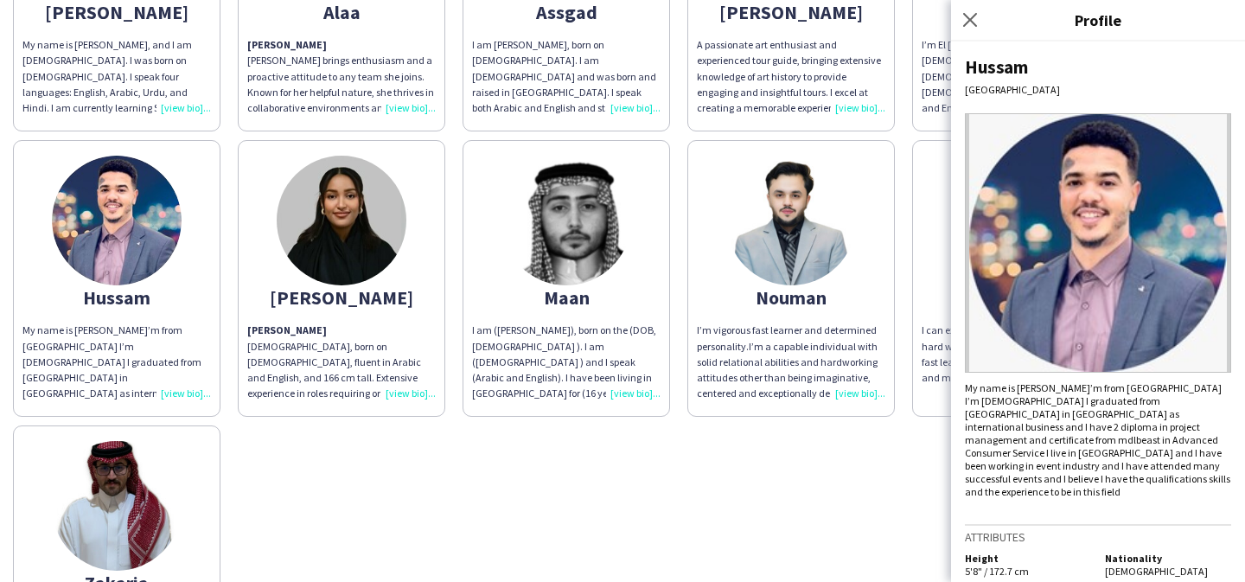
scroll to position [33, 0]
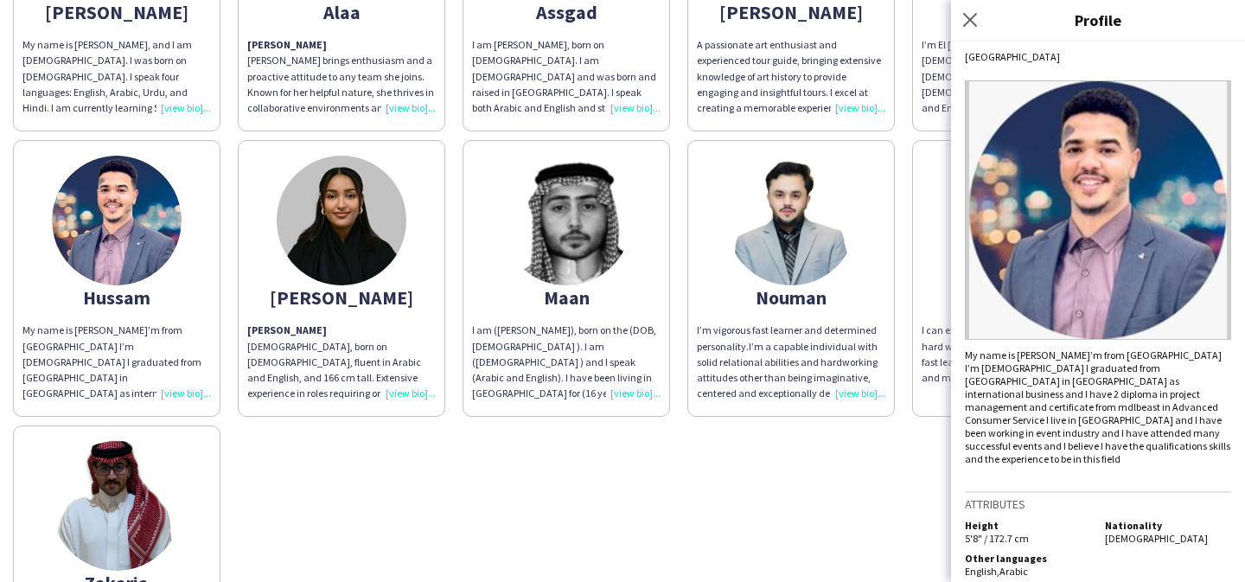
click at [646, 487] on div "[PERSON_NAME] My name is [PERSON_NAME], and I am [DEMOGRAPHIC_DATA]. I was born…" at bounding box center [622, 274] width 1219 height 857
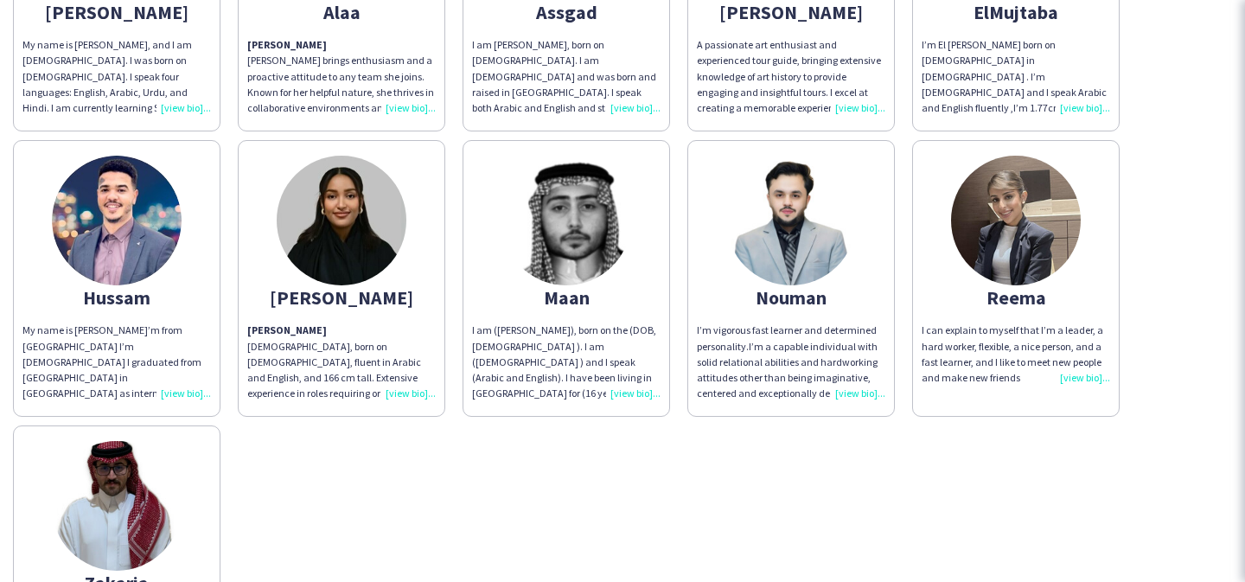
scroll to position [0, 0]
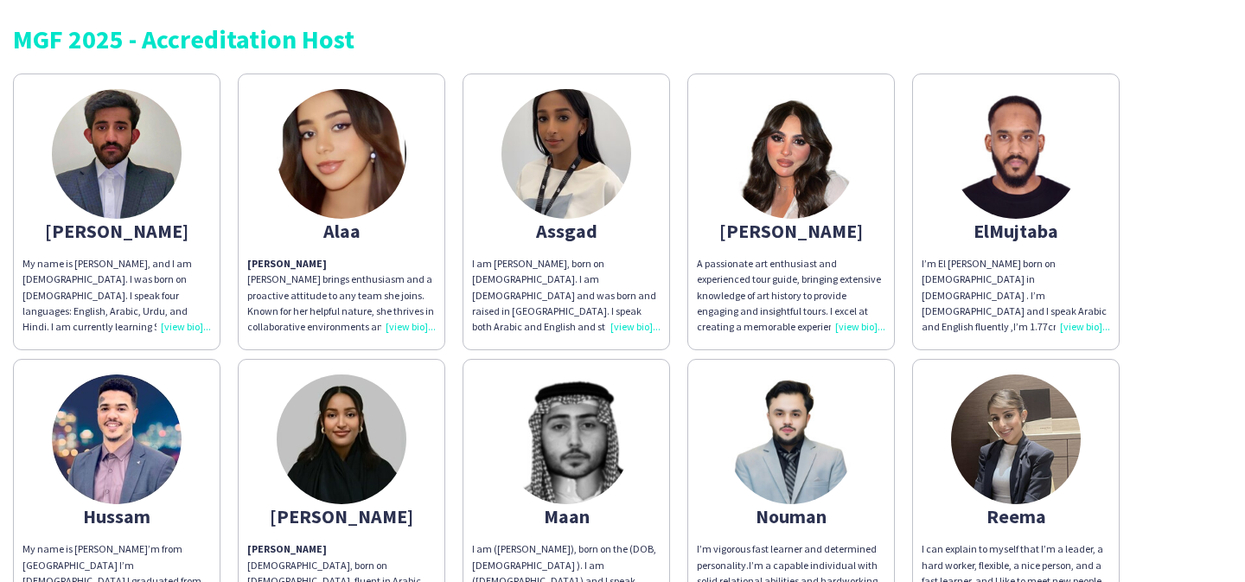
click at [1004, 270] on div "I’m El [PERSON_NAME] born on [DEMOGRAPHIC_DATA] in [DEMOGRAPHIC_DATA] . I’m [DE…" at bounding box center [1015, 295] width 188 height 79
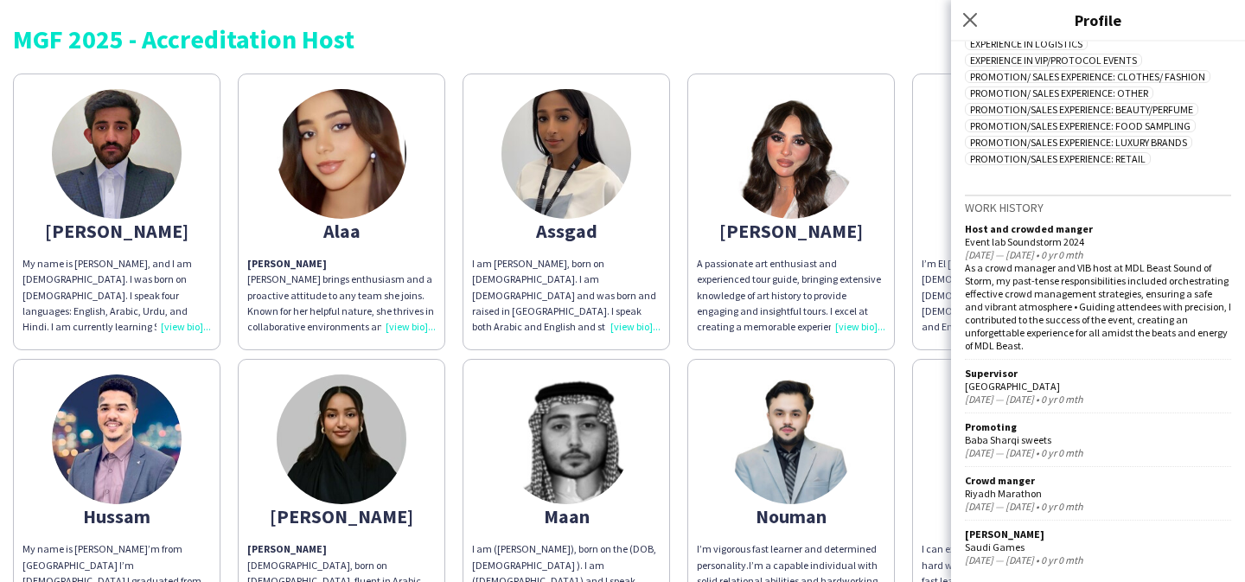
scroll to position [573, 0]
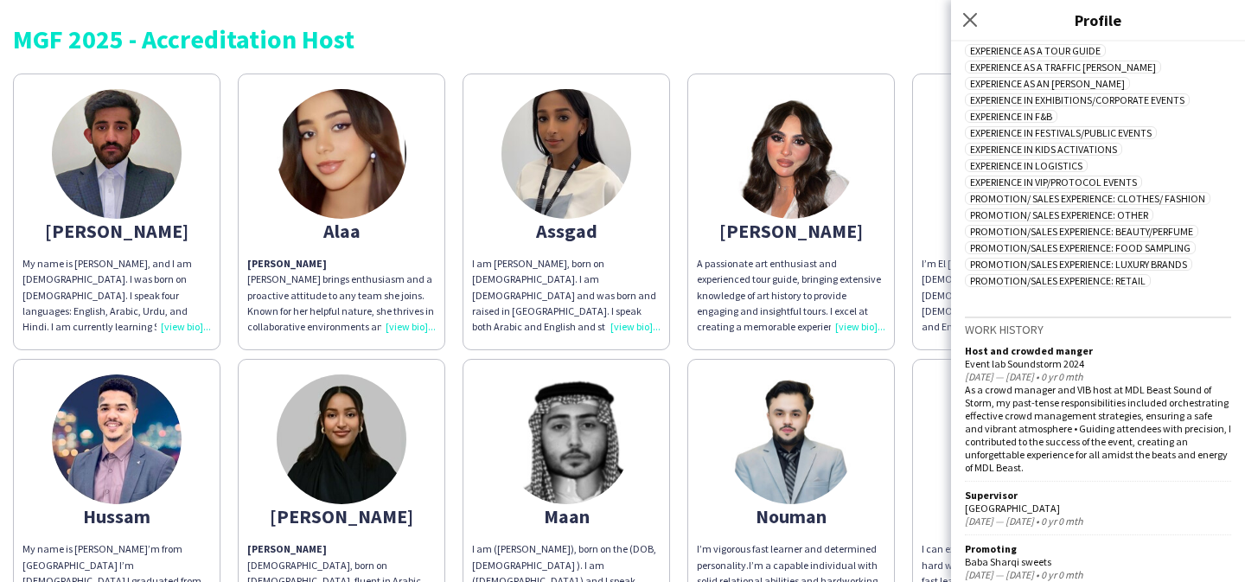
click at [899, 58] on div "MGF 2025 - Accreditation Host [PERSON_NAME] My name is [PERSON_NAME], and I am …" at bounding box center [622, 467] width 1245 height 934
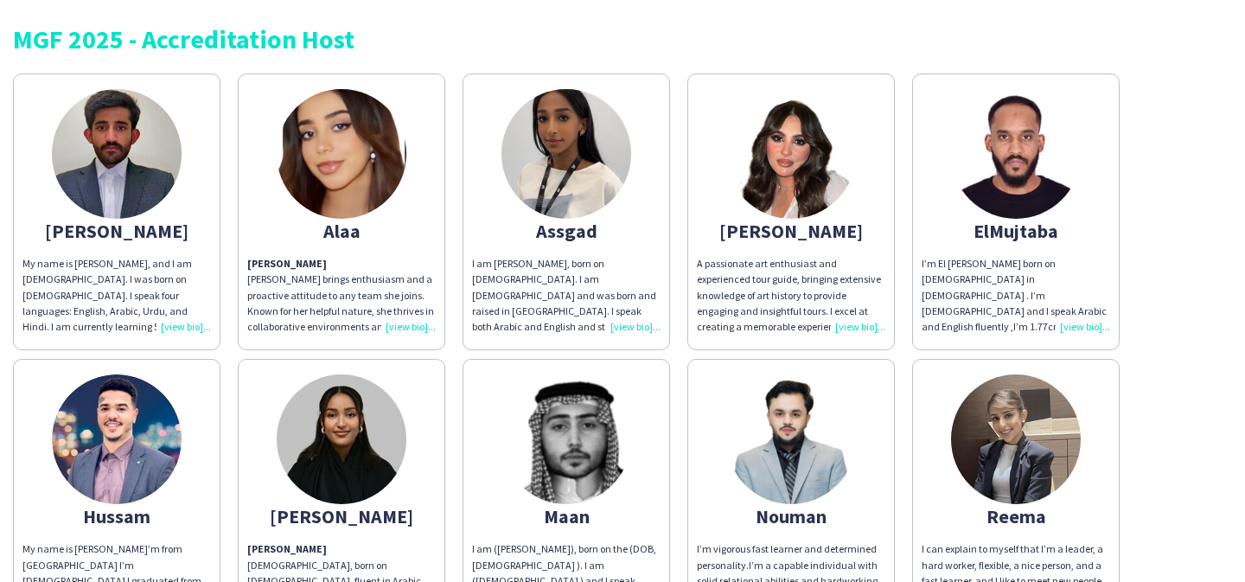
click at [754, 235] on div "[PERSON_NAME]" at bounding box center [791, 231] width 188 height 16
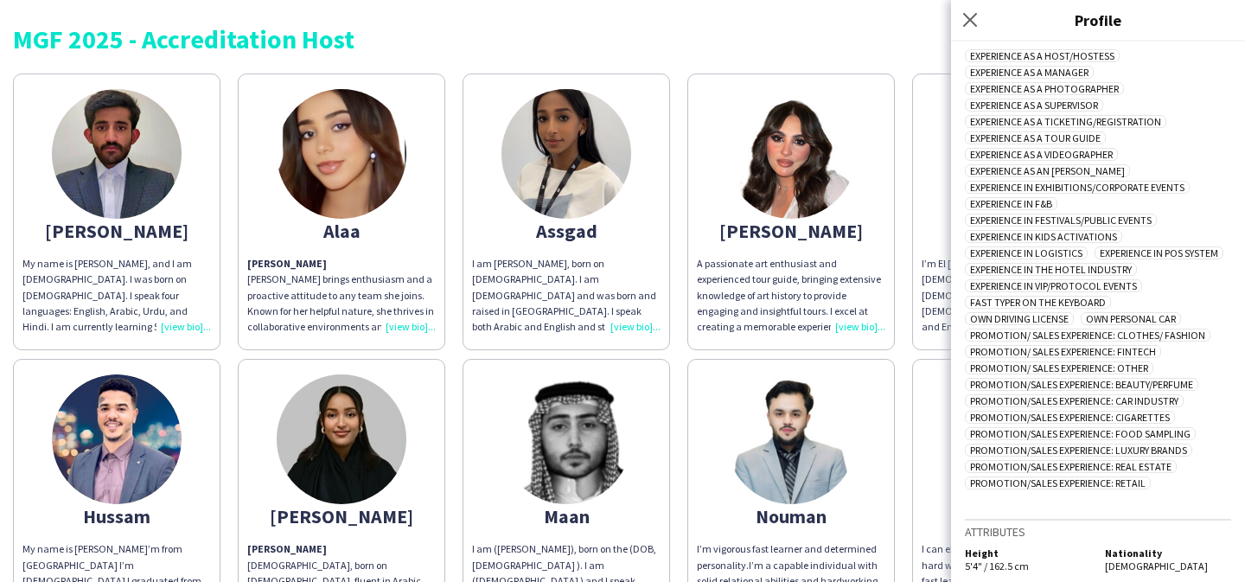
scroll to position [446, 0]
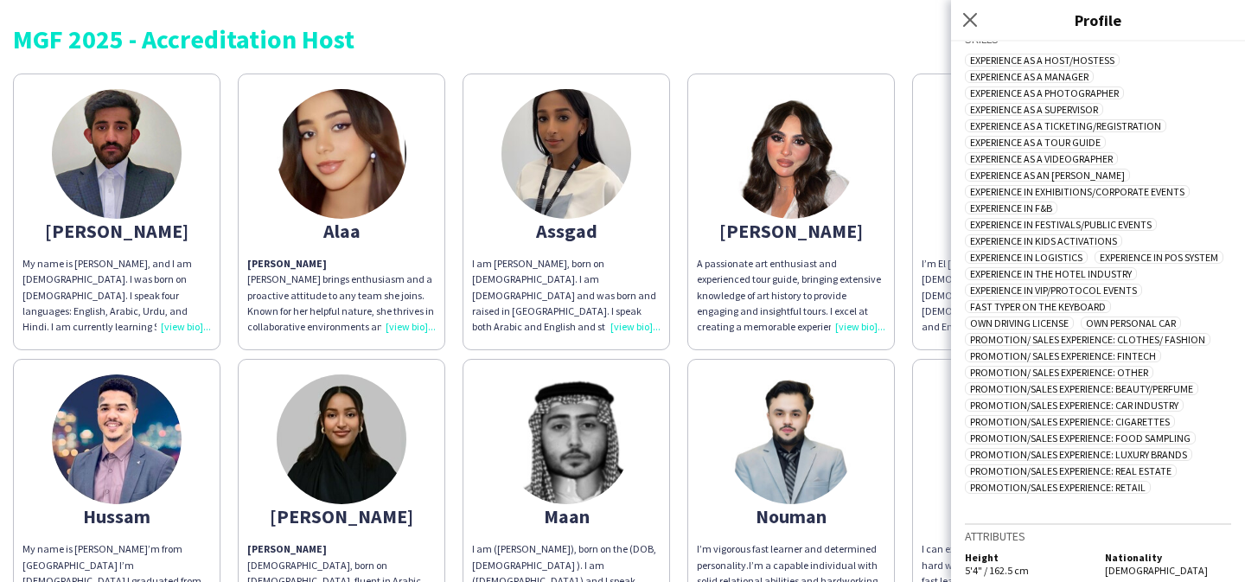
click at [676, 18] on div "MGF 2025 - Accreditation Host" at bounding box center [622, 32] width 1219 height 39
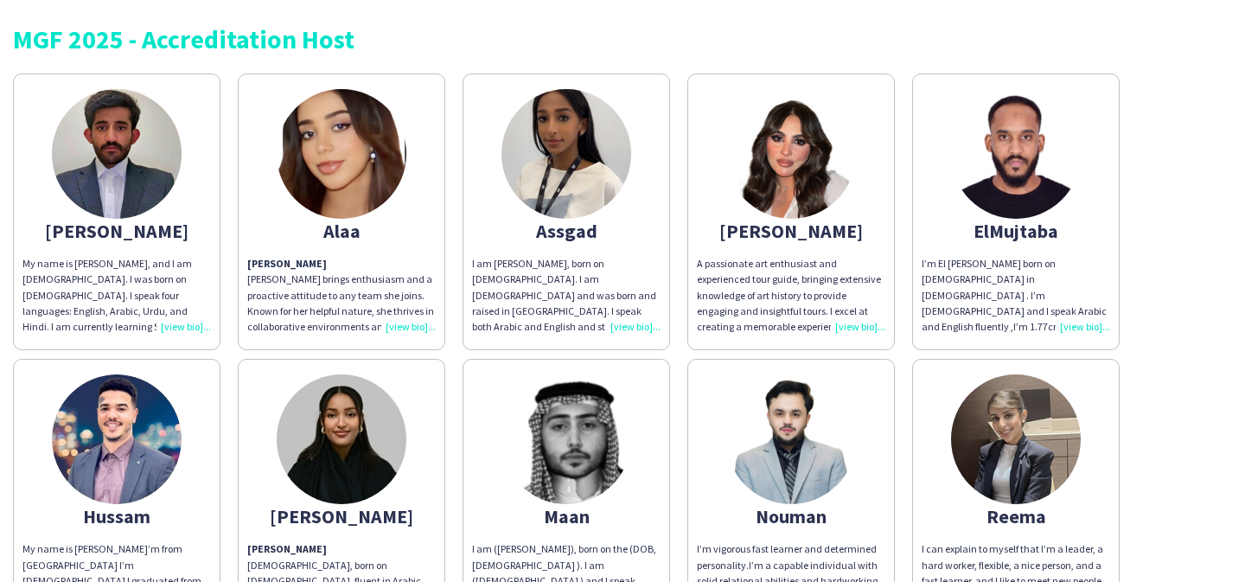
click at [575, 168] on img at bounding box center [566, 154] width 130 height 130
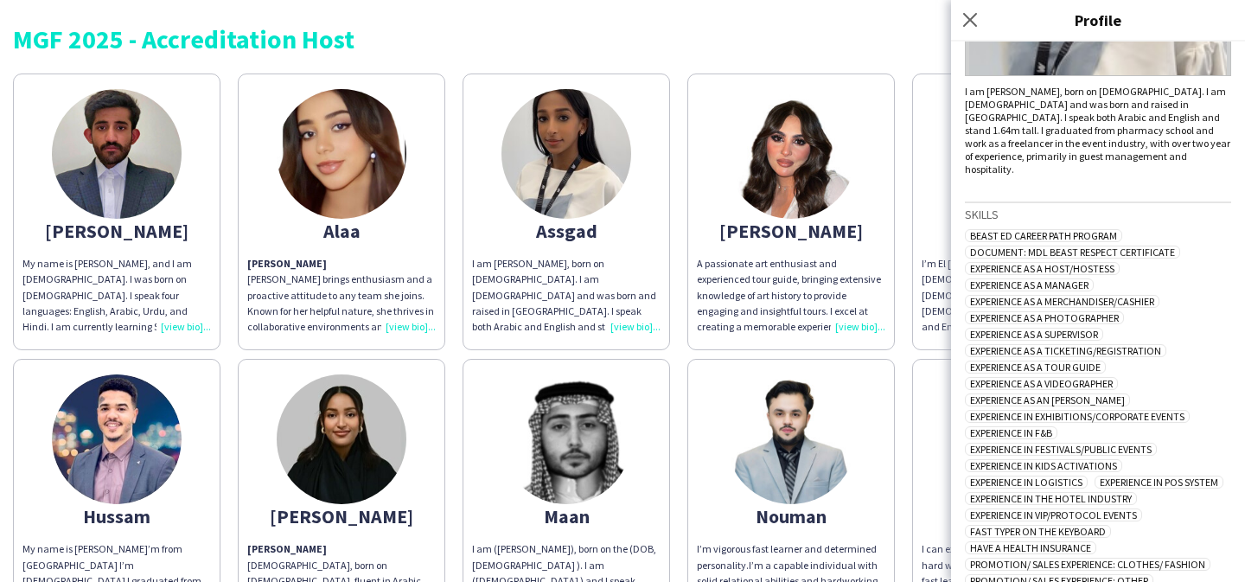
scroll to position [308, 0]
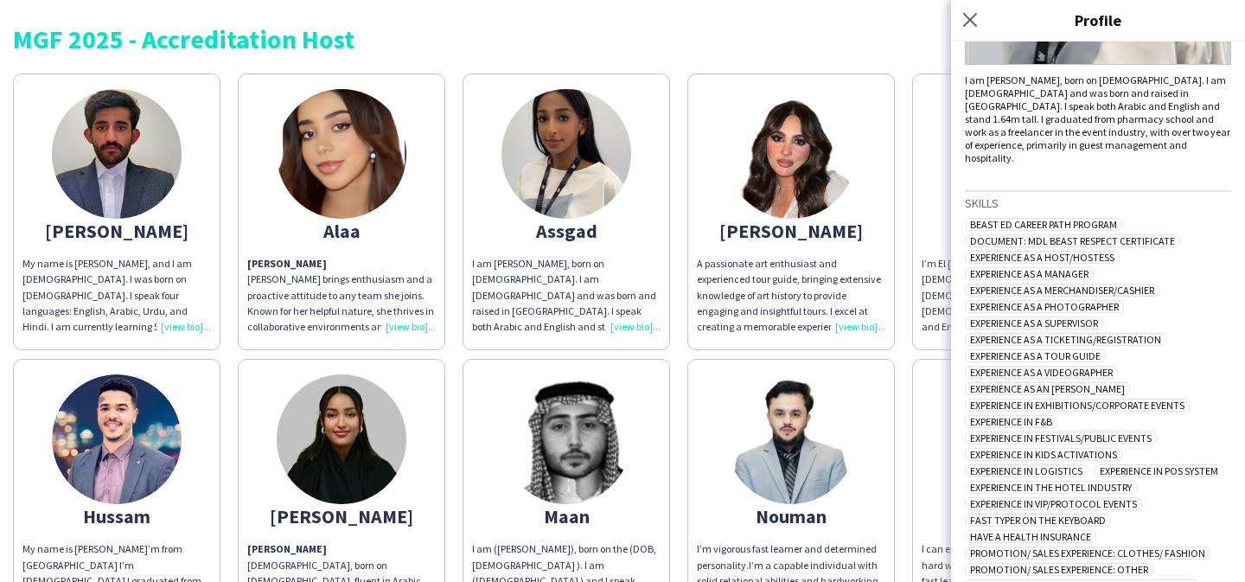
click at [487, 39] on div "MGF 2025 - Accreditation Host" at bounding box center [622, 39] width 1219 height 26
